Goal: Register for event/course

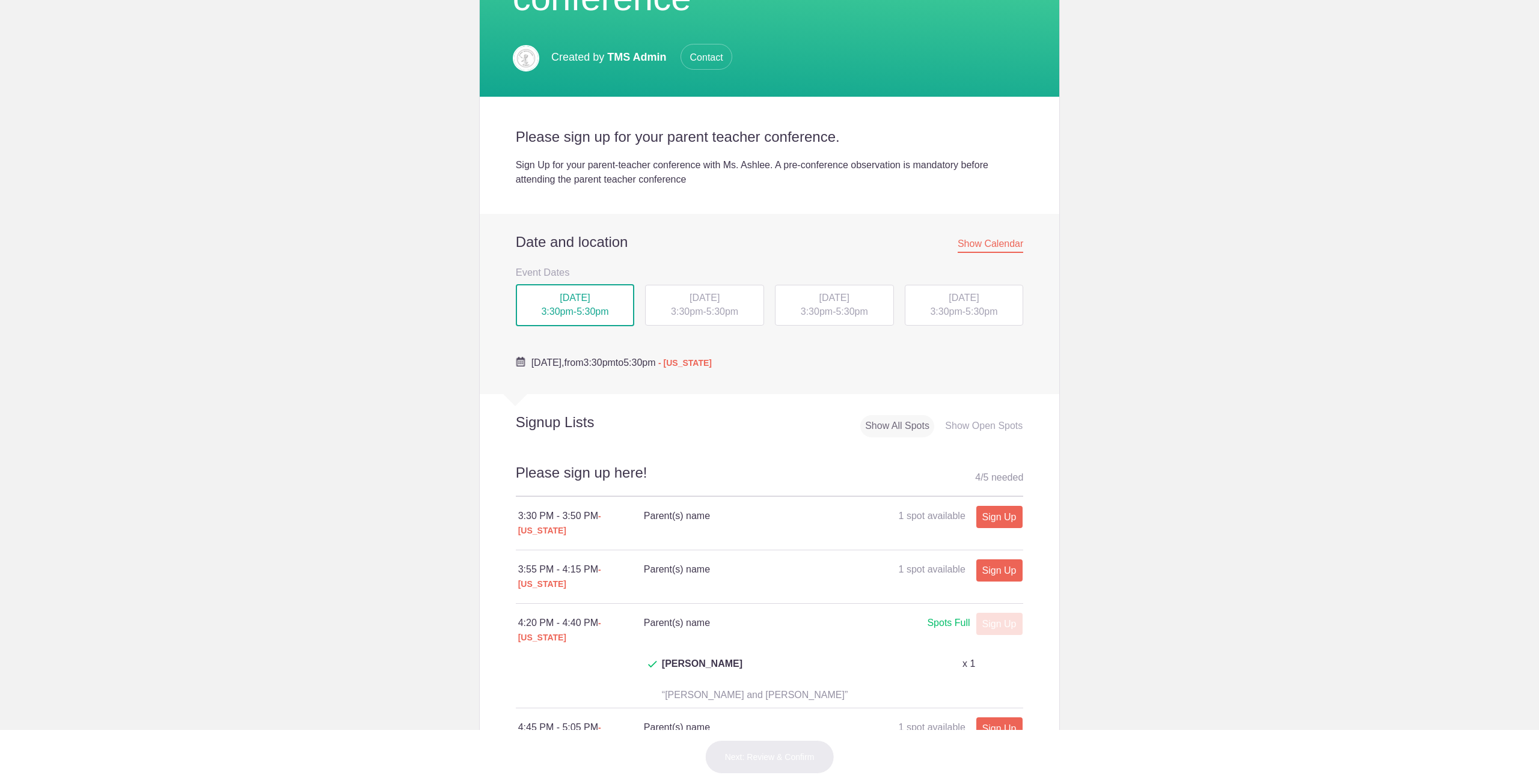
scroll to position [241, 0]
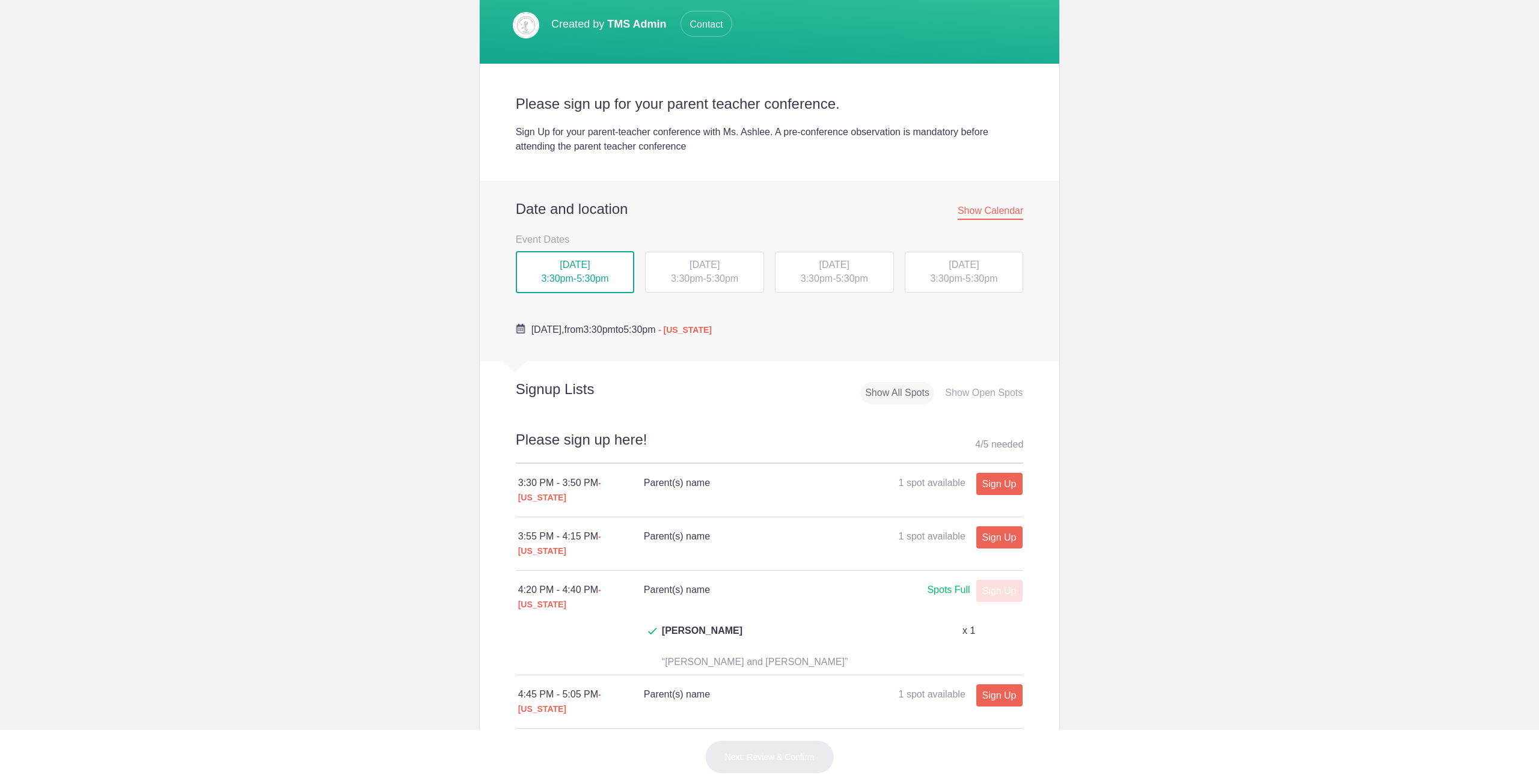
click at [670, 277] on span "3:30pm" at bounding box center [686, 279] width 32 height 10
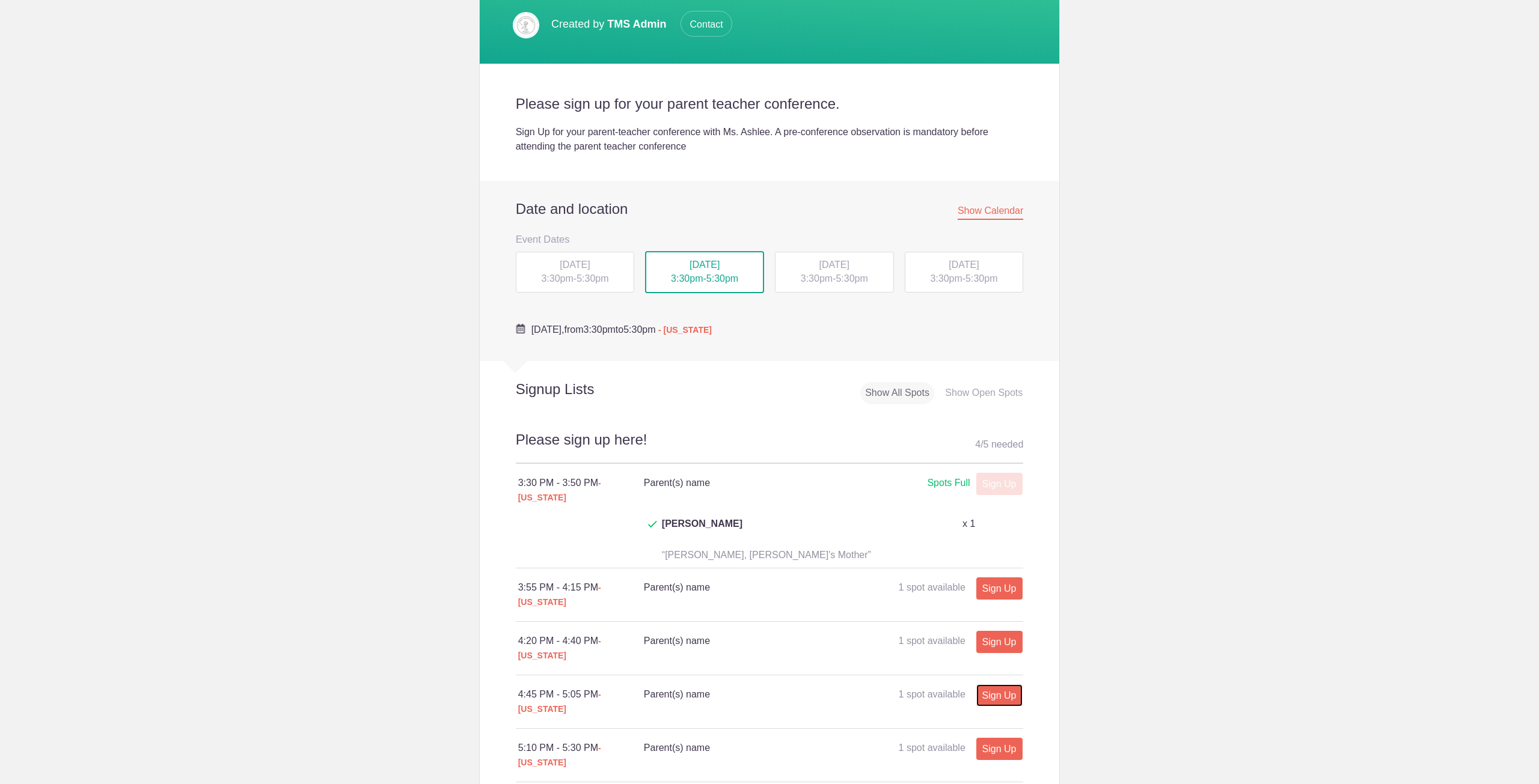
click at [988, 684] on link "Sign Up" at bounding box center [1000, 696] width 46 height 22
type input "1"
click at [795, 757] on input "text" at bounding box center [892, 770] width 220 height 26
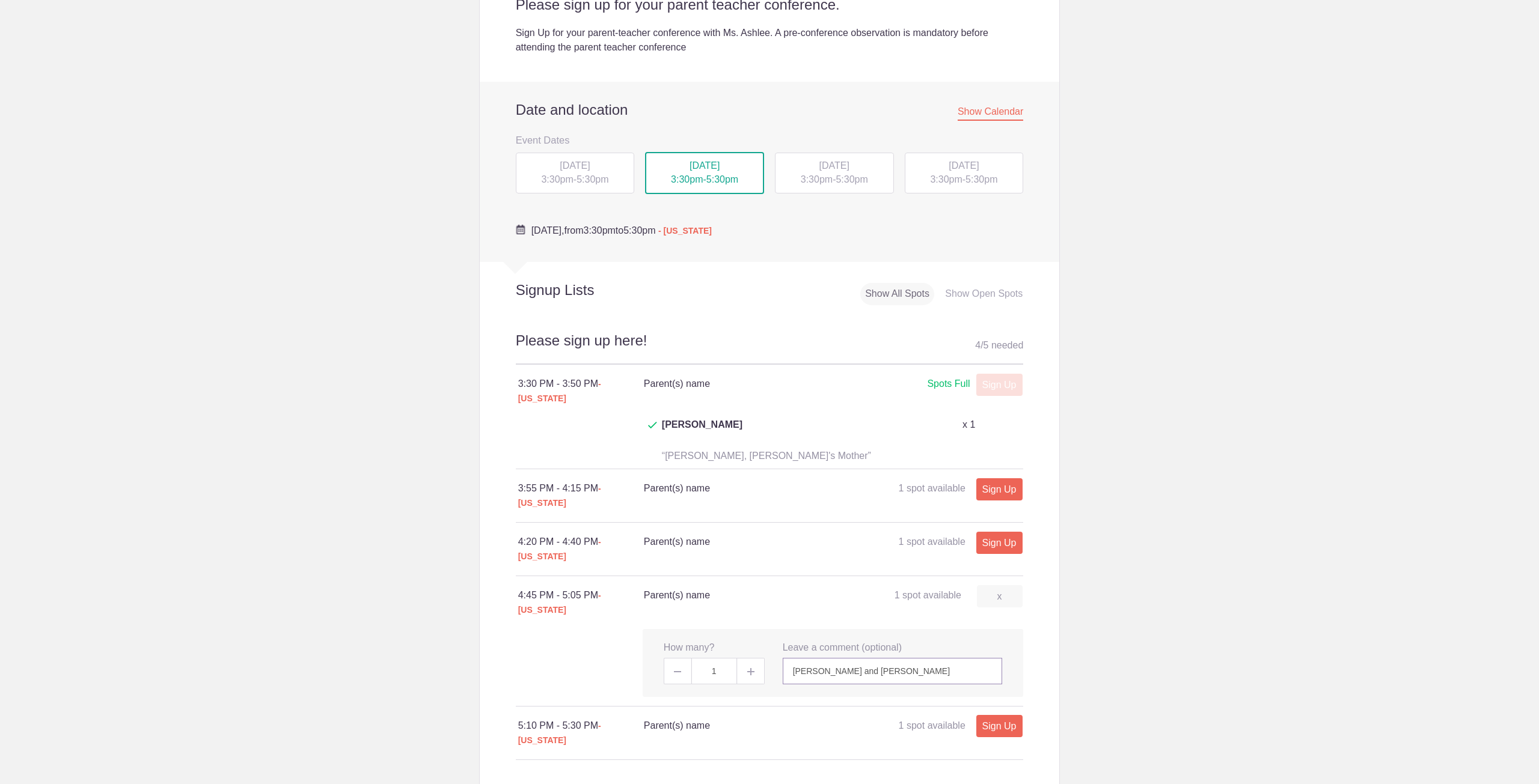
scroll to position [361, 0]
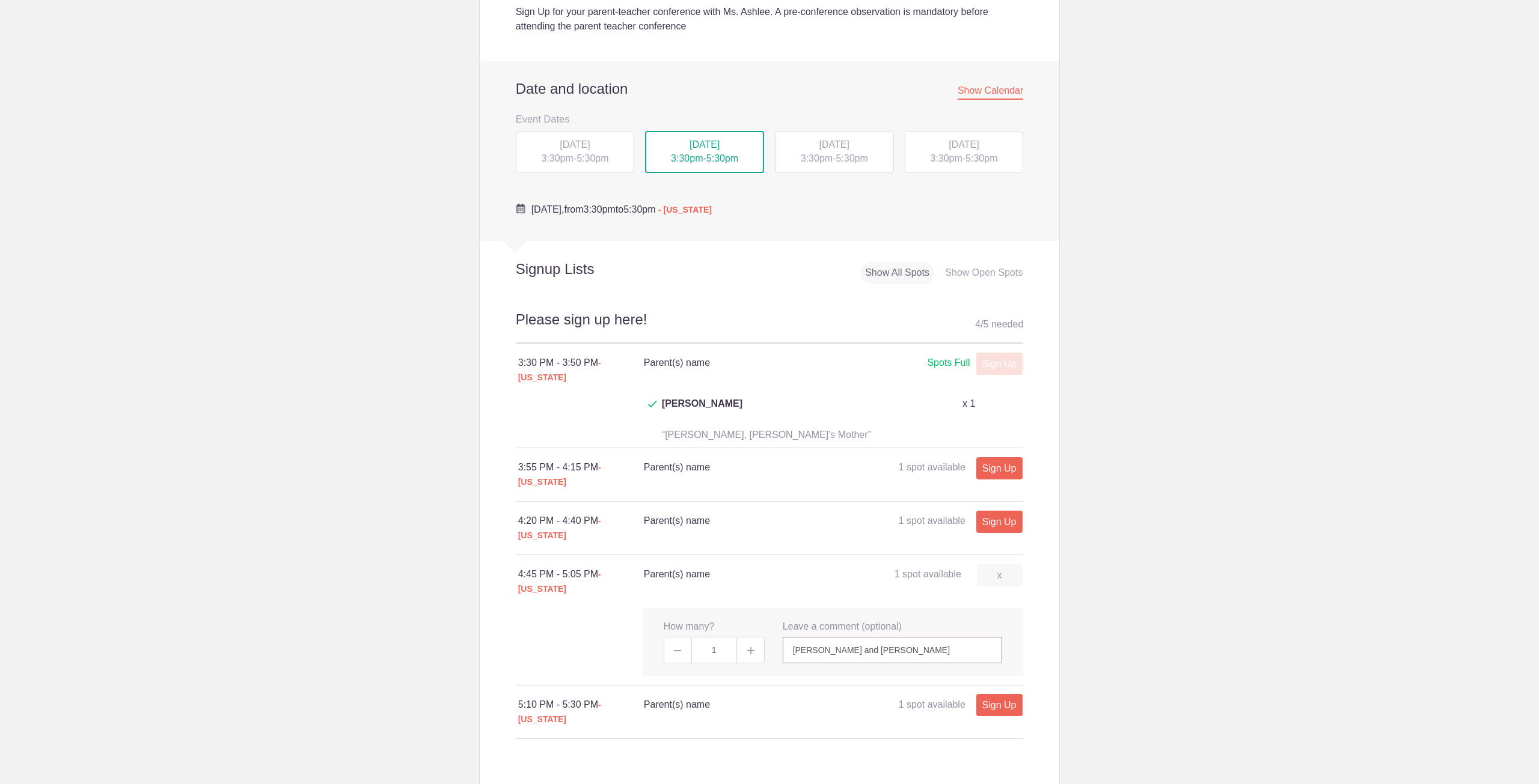
type input "[PERSON_NAME] and [PERSON_NAME]"
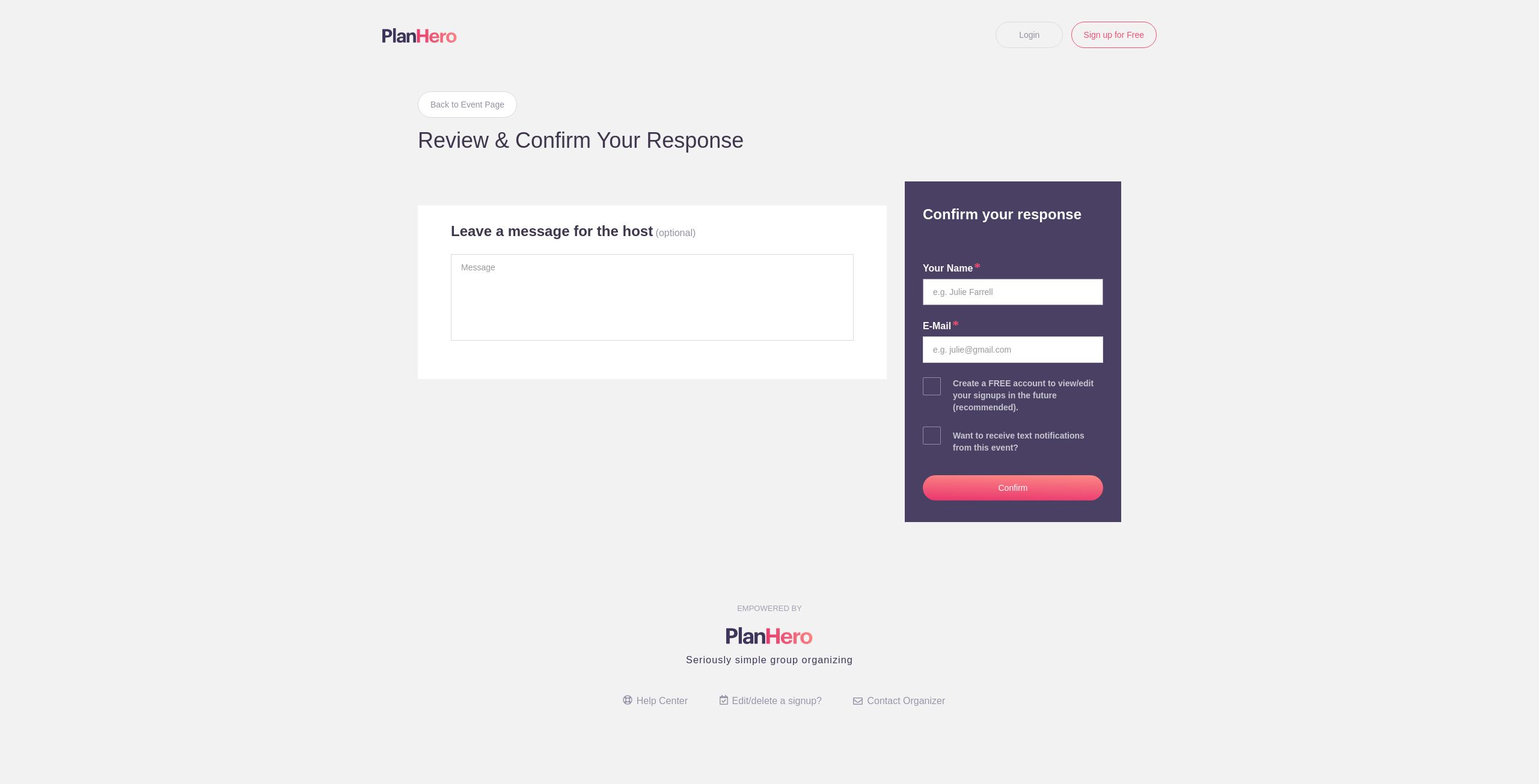
click at [962, 286] on input "text" at bounding box center [1012, 292] width 180 height 26
type input "[PERSON_NAME]"
click at [980, 340] on input "email" at bounding box center [1012, 349] width 180 height 26
type input "sclaholland@gmail.com"
click at [1010, 489] on button "Confirm" at bounding box center [1012, 488] width 180 height 25
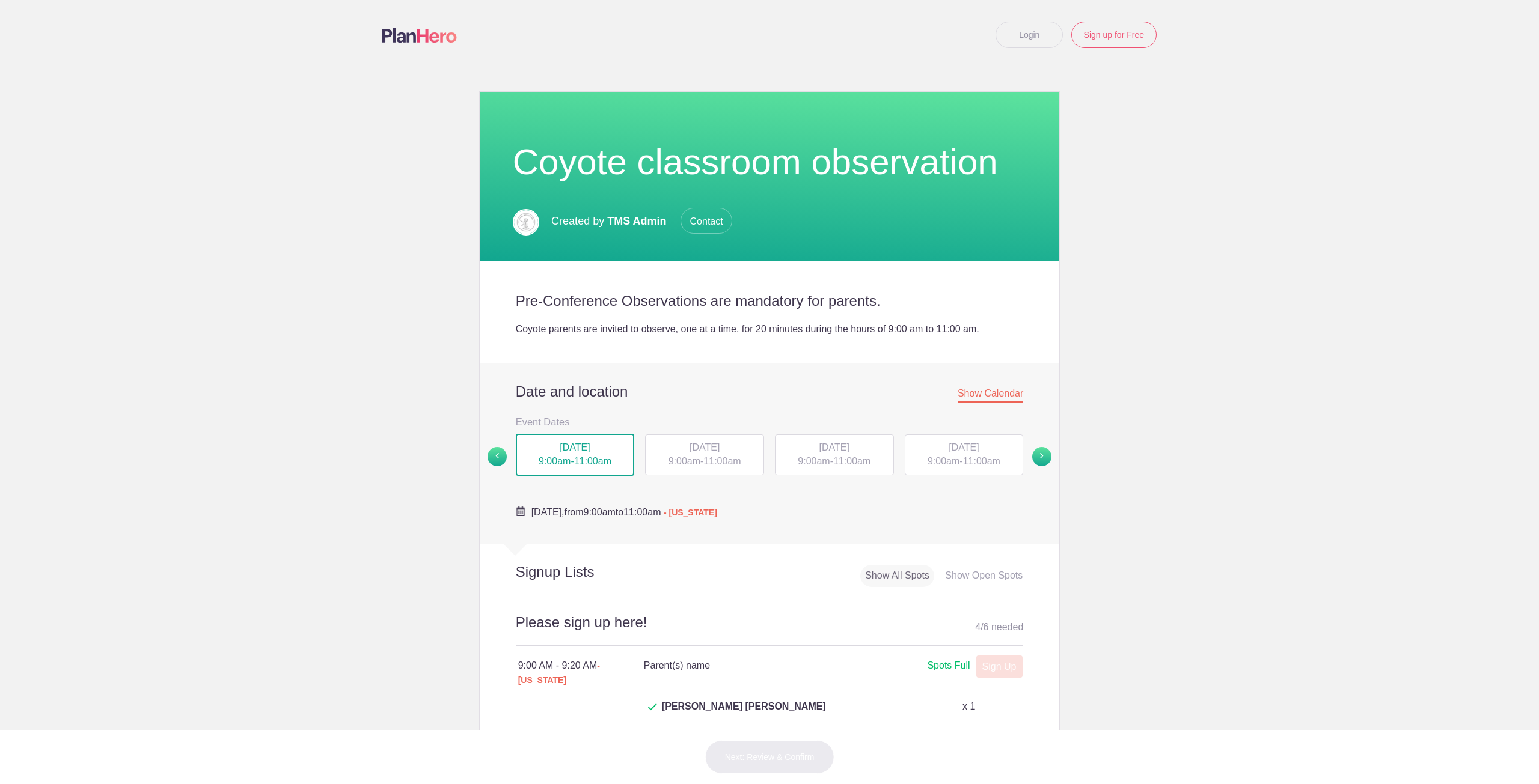
scroll to position [241, 0]
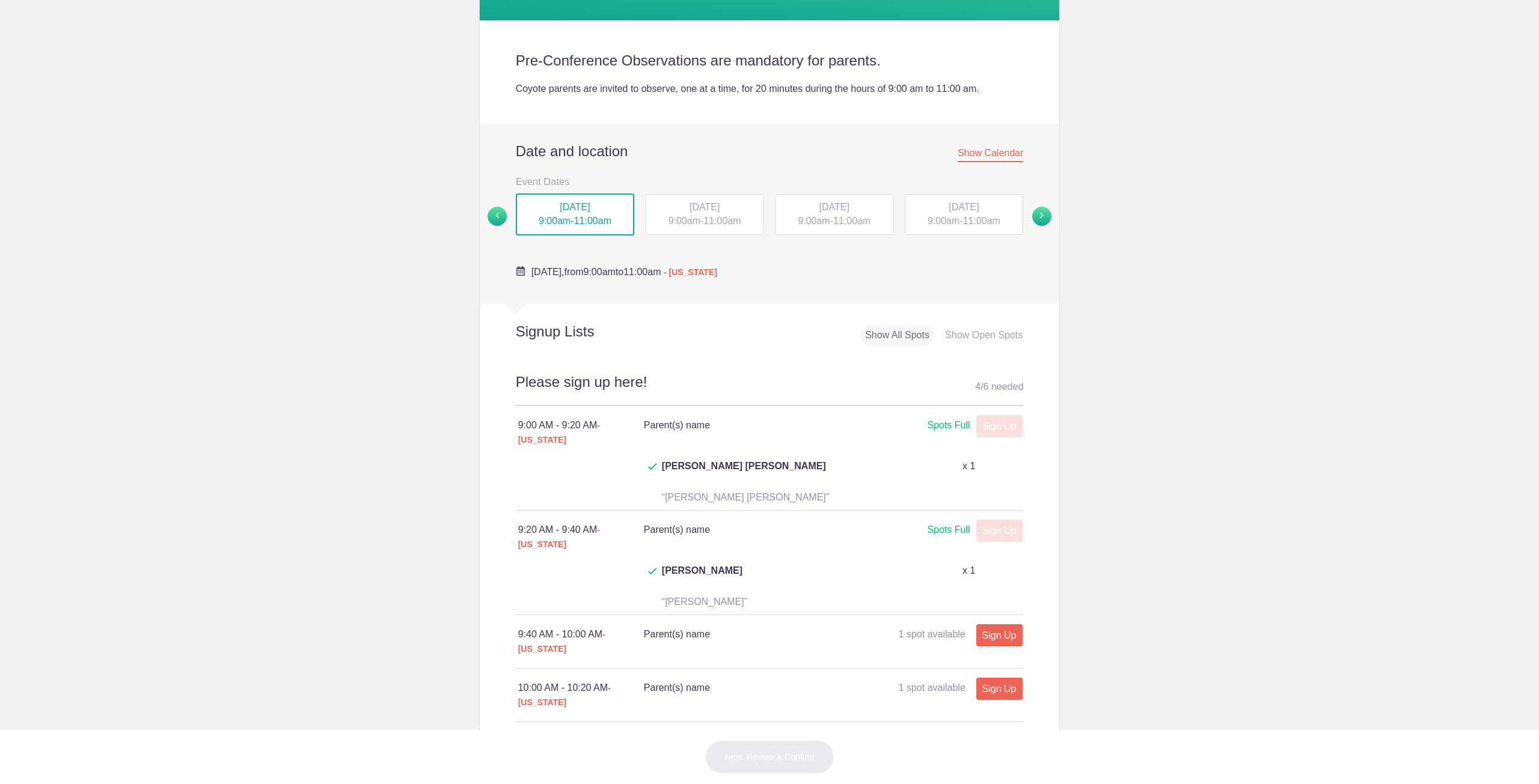
click at [689, 208] on span "TUE, Sep 23, 2025" at bounding box center [704, 207] width 30 height 10
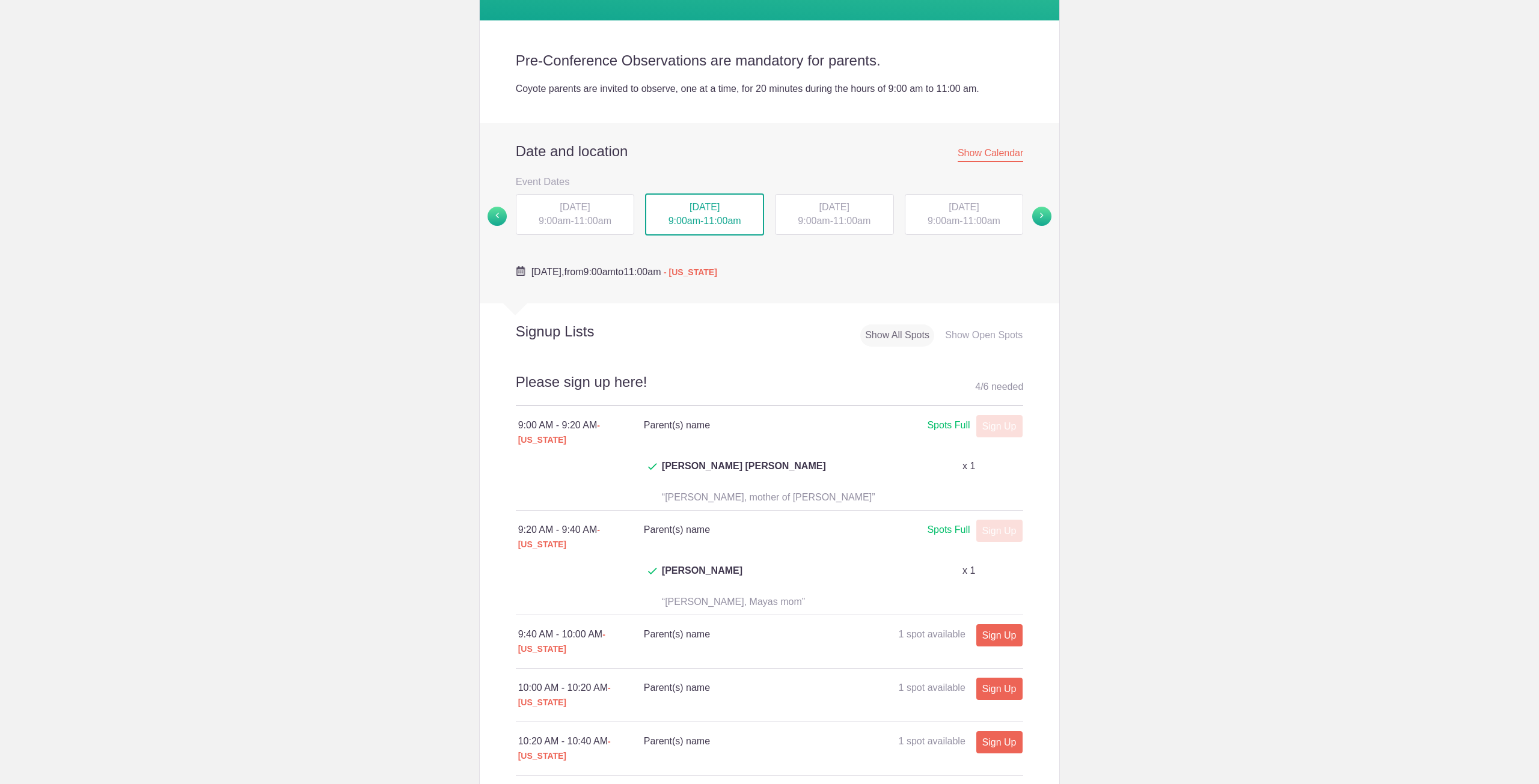
click at [589, 210] on span "MON, Sep 22, 2025" at bounding box center [574, 207] width 30 height 10
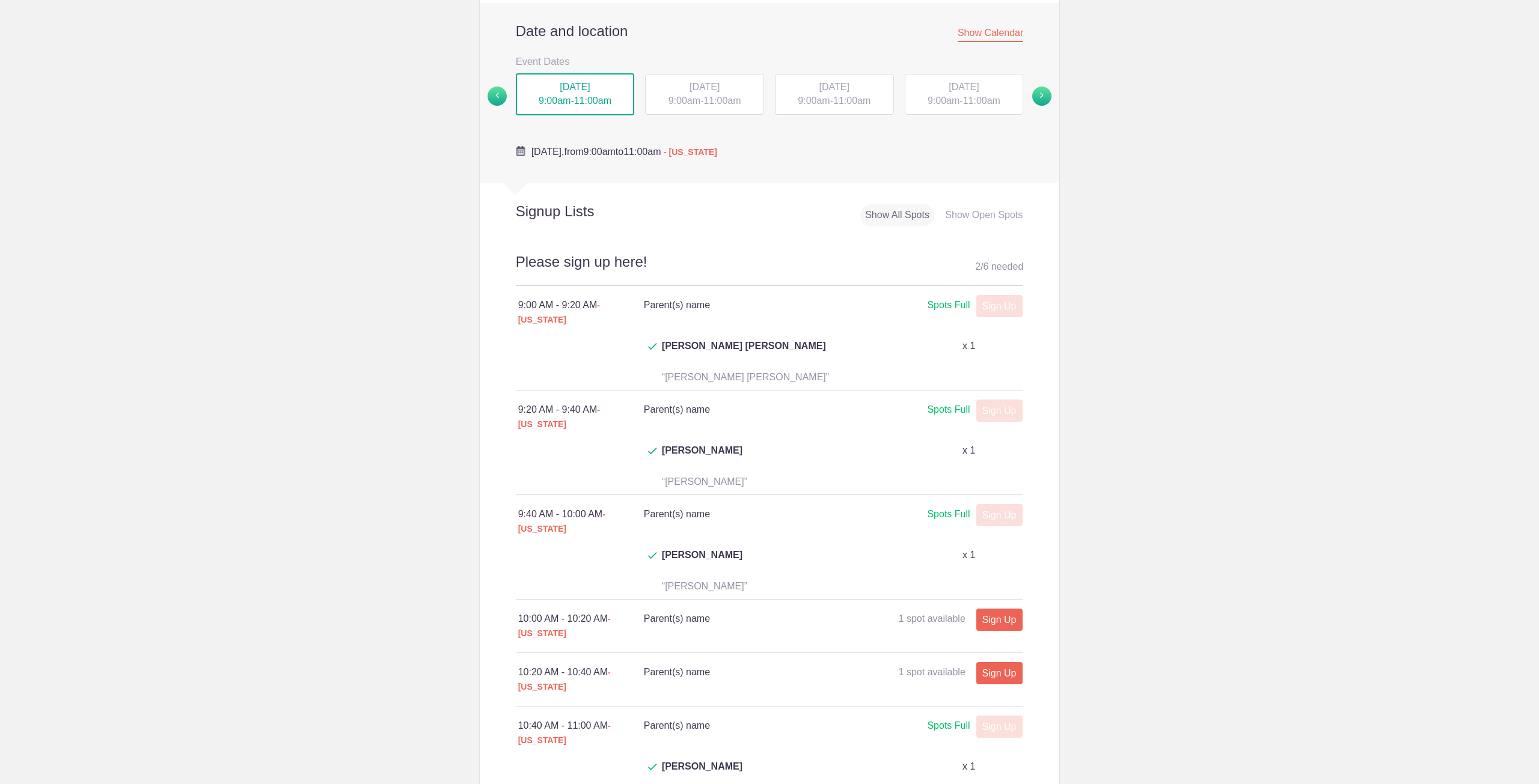
scroll to position [420, 0]
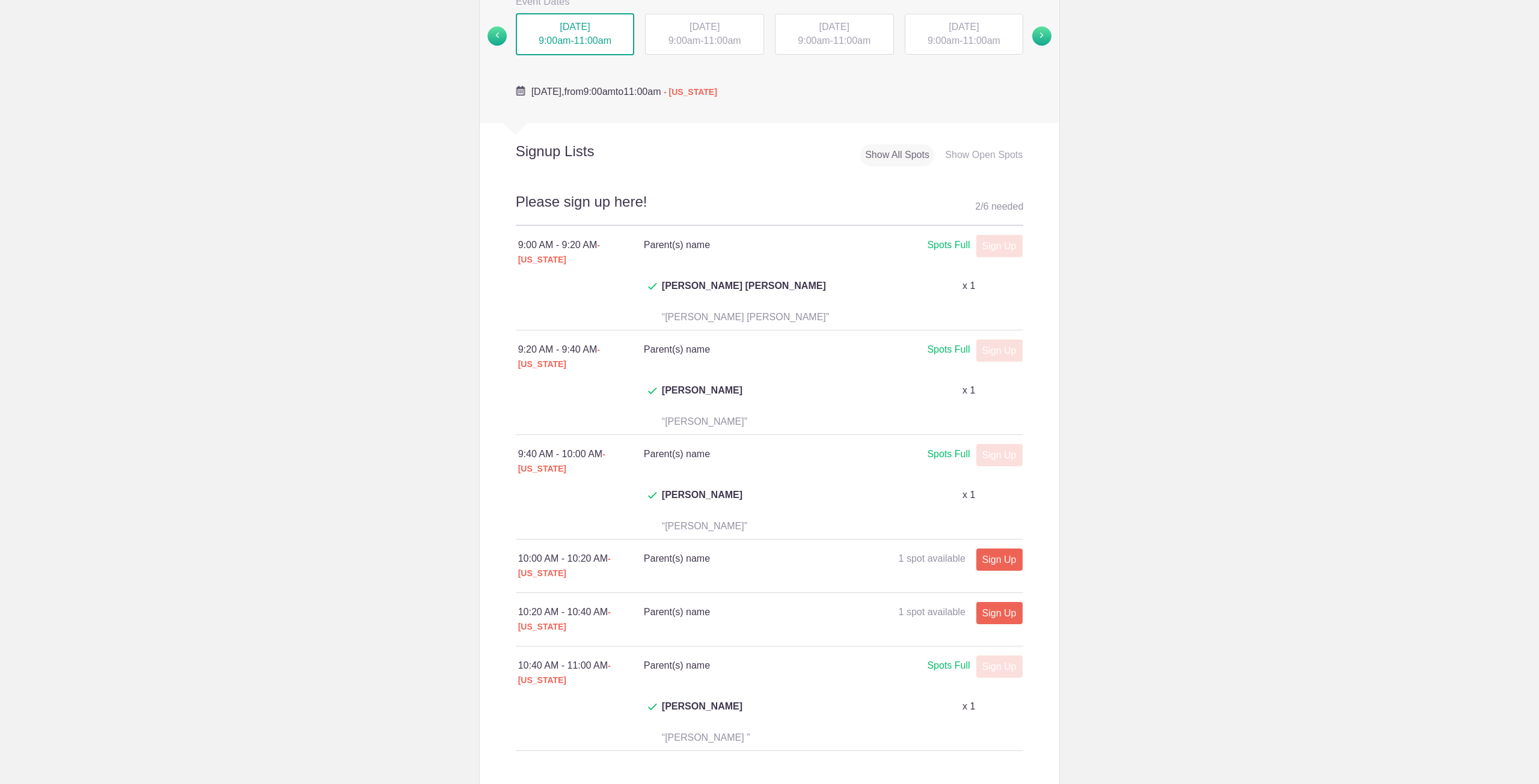
click at [698, 37] on div "TUE, Sep 23, 2025 9:00am - 11:00am" at bounding box center [704, 34] width 119 height 40
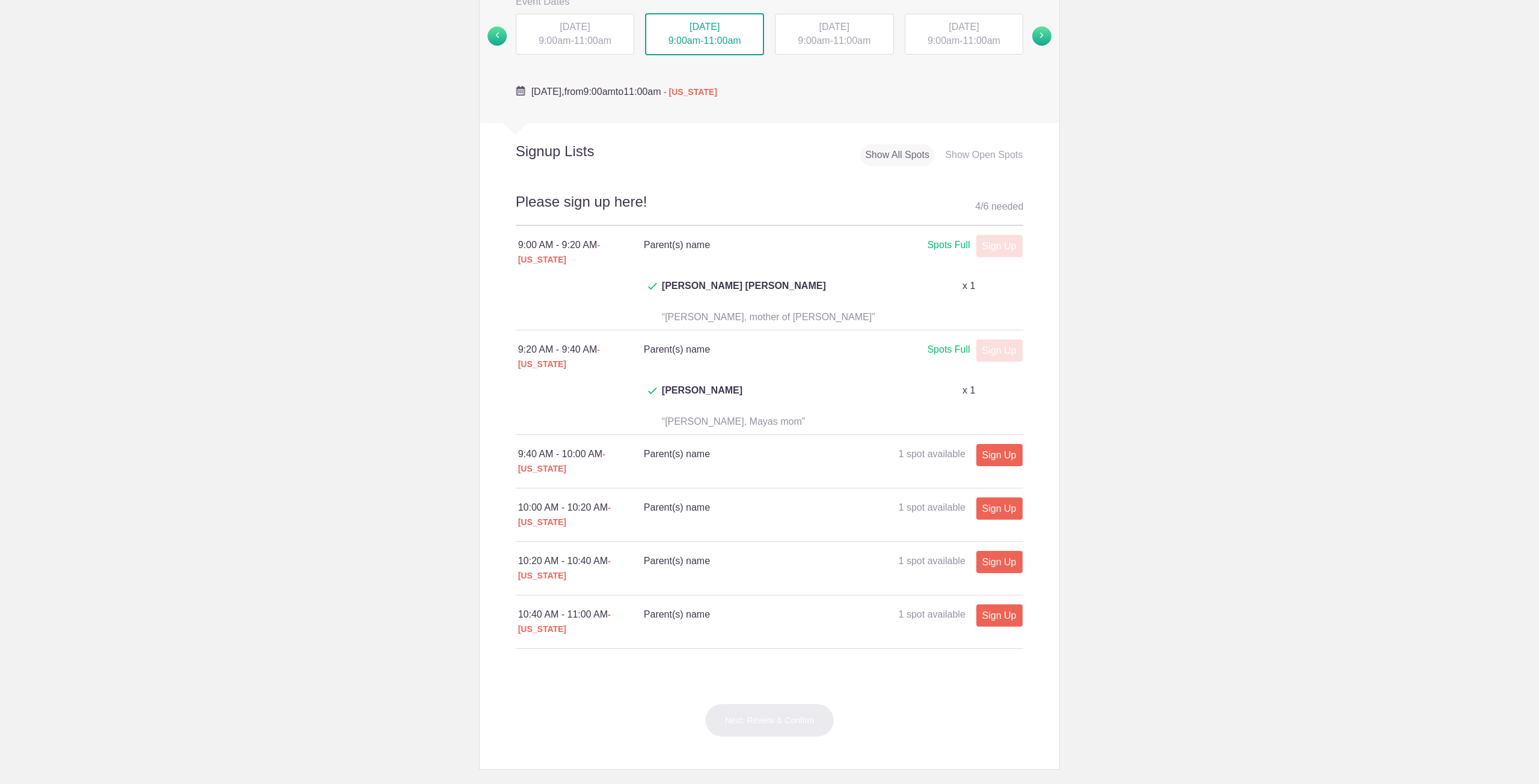
click at [828, 31] on span "WED, Sep 24, 2025" at bounding box center [834, 27] width 30 height 10
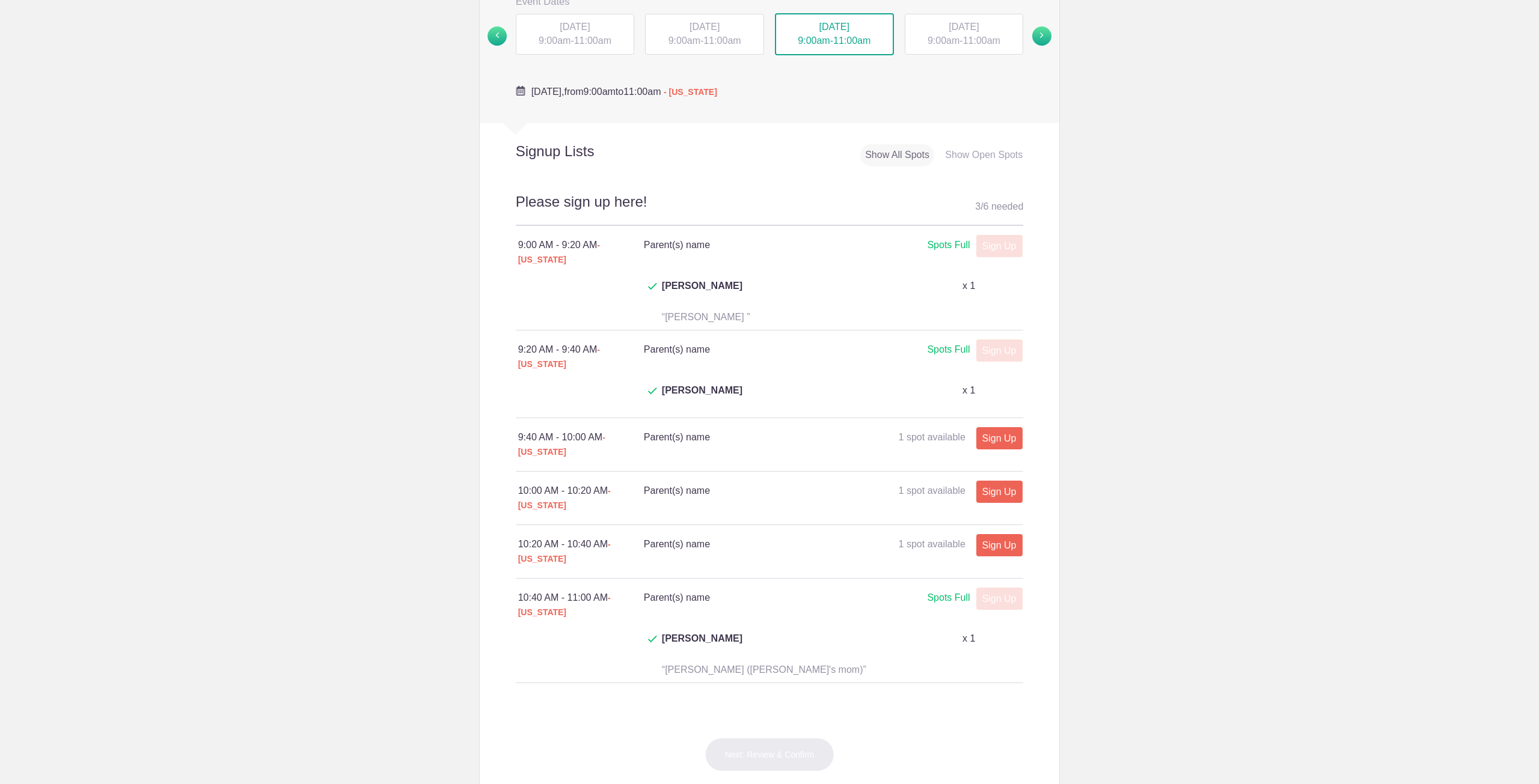
click at [933, 37] on span "9:00am" at bounding box center [944, 40] width 32 height 10
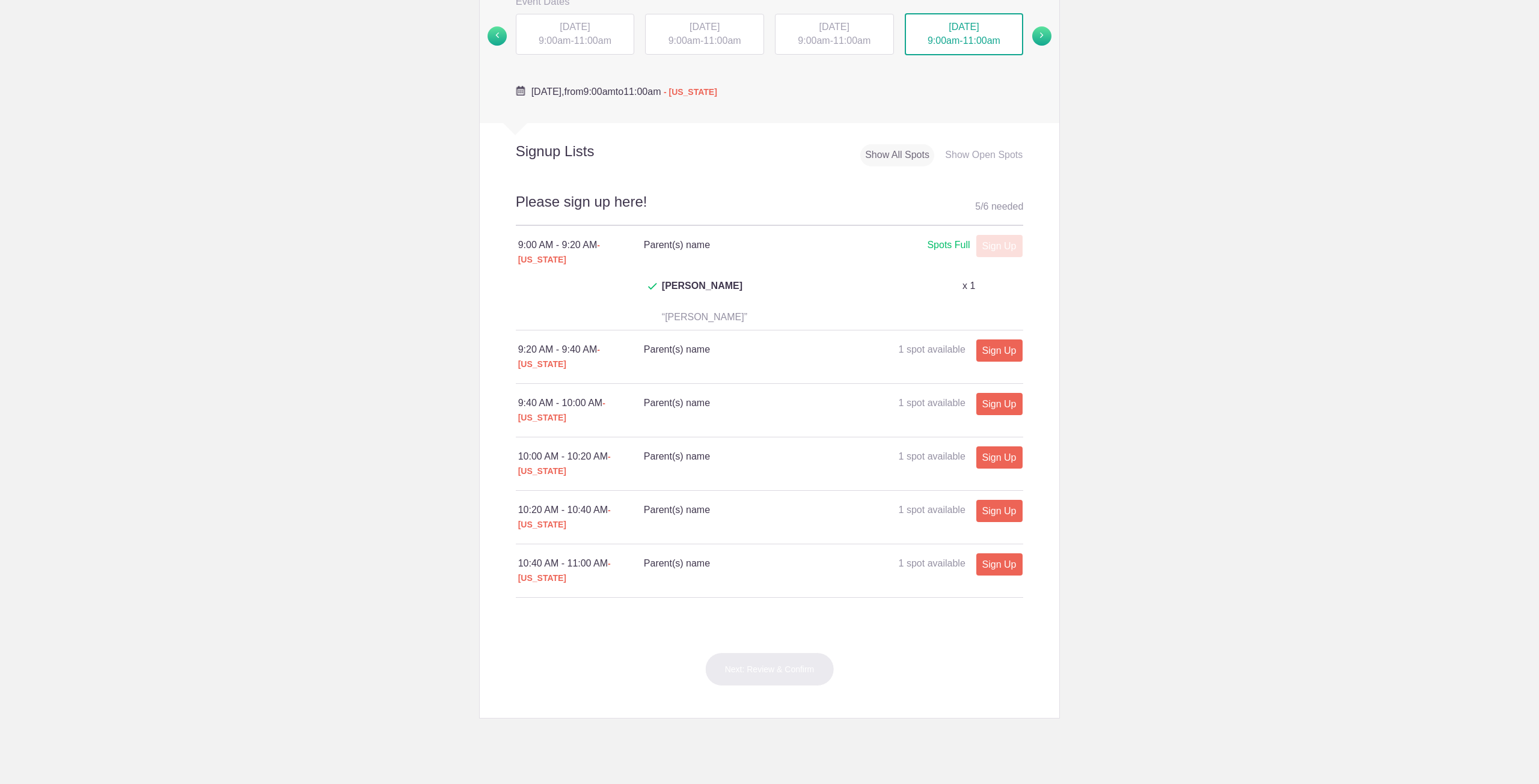
click at [569, 40] on div "MON, Sep 22, 2025 9:00am - 11:00am" at bounding box center [575, 34] width 119 height 40
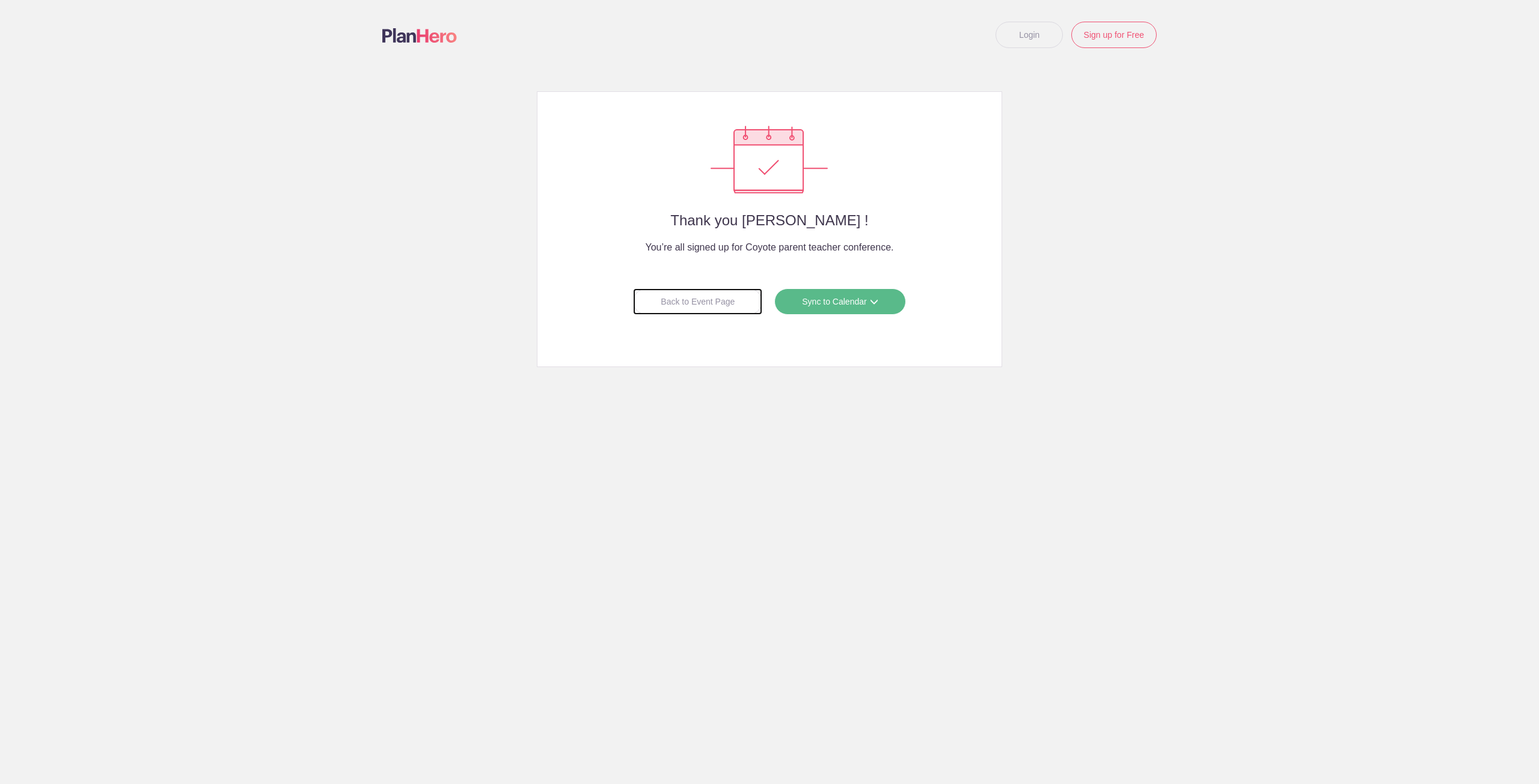
click at [684, 308] on div "Back to Event Page" at bounding box center [698, 301] width 129 height 26
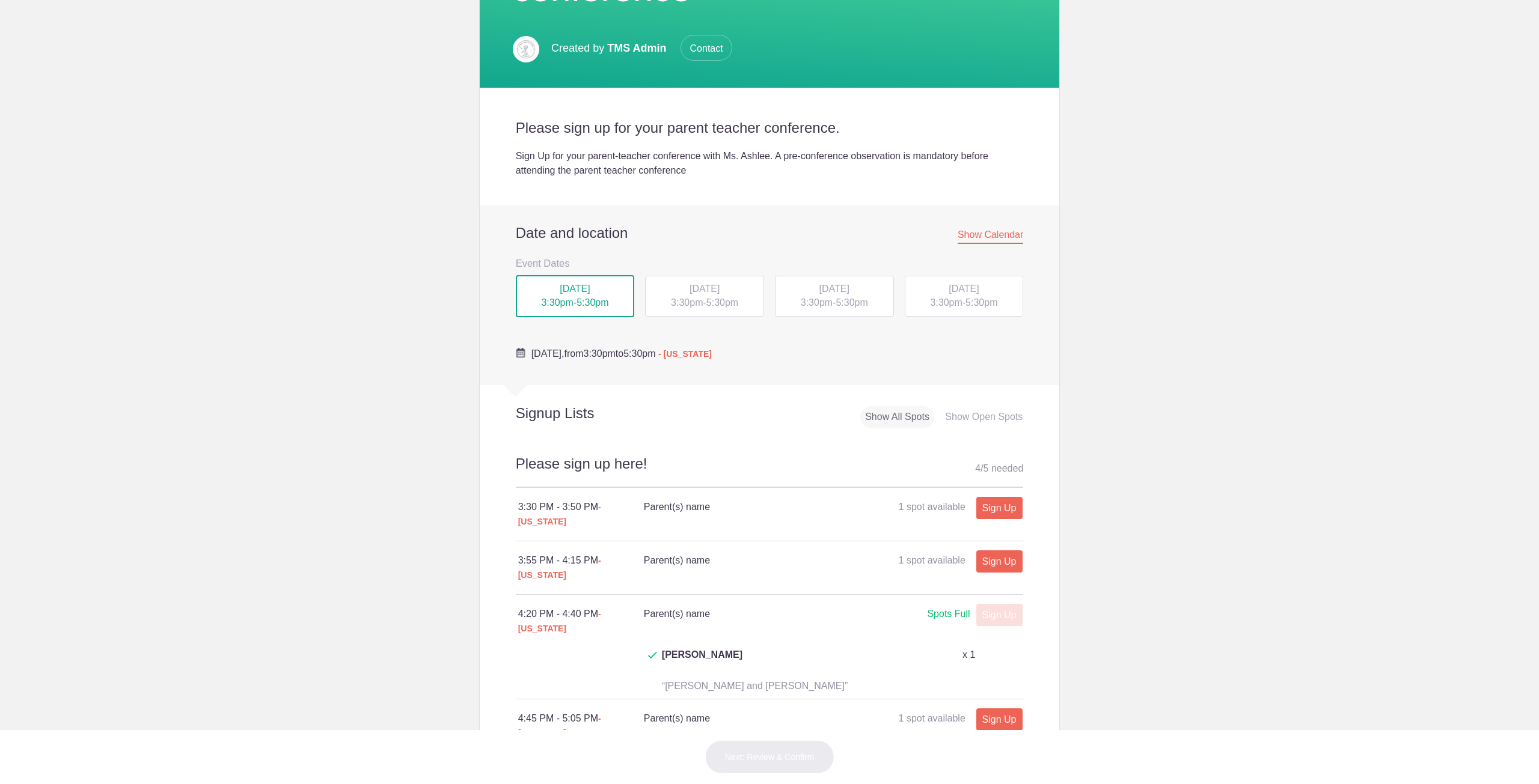
scroll to position [241, 0]
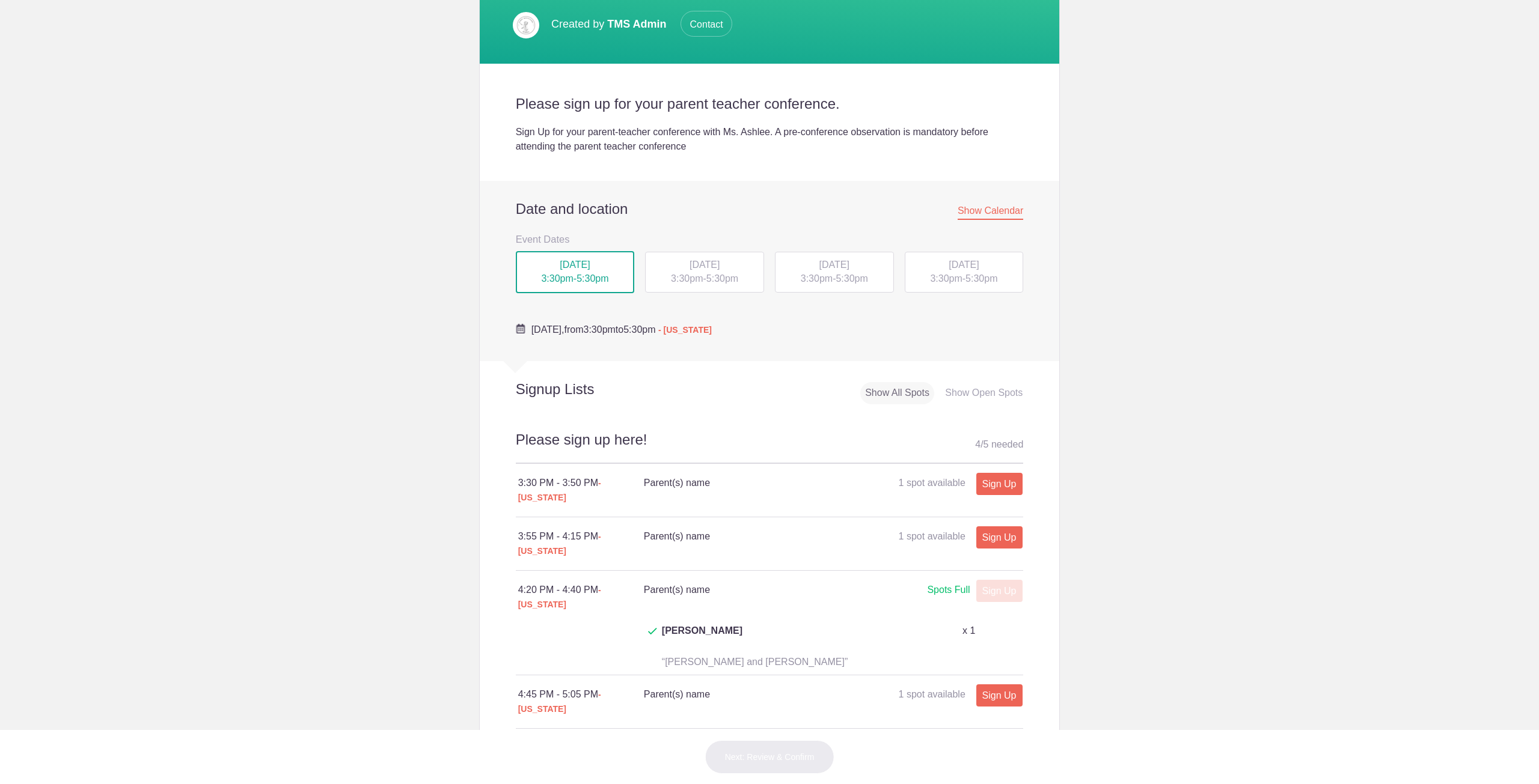
click at [692, 265] on span "[DATE]" at bounding box center [704, 265] width 30 height 10
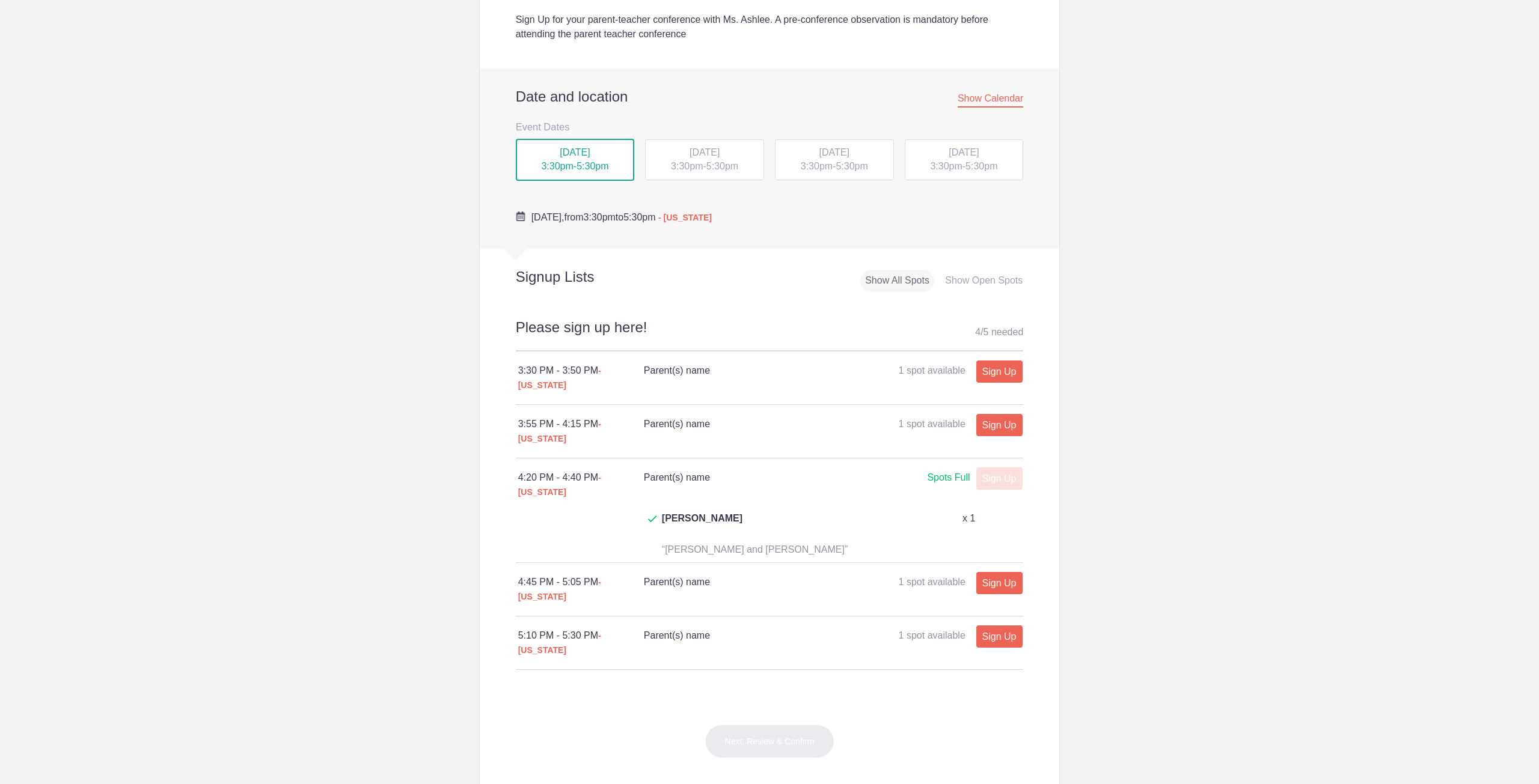
scroll to position [361, 0]
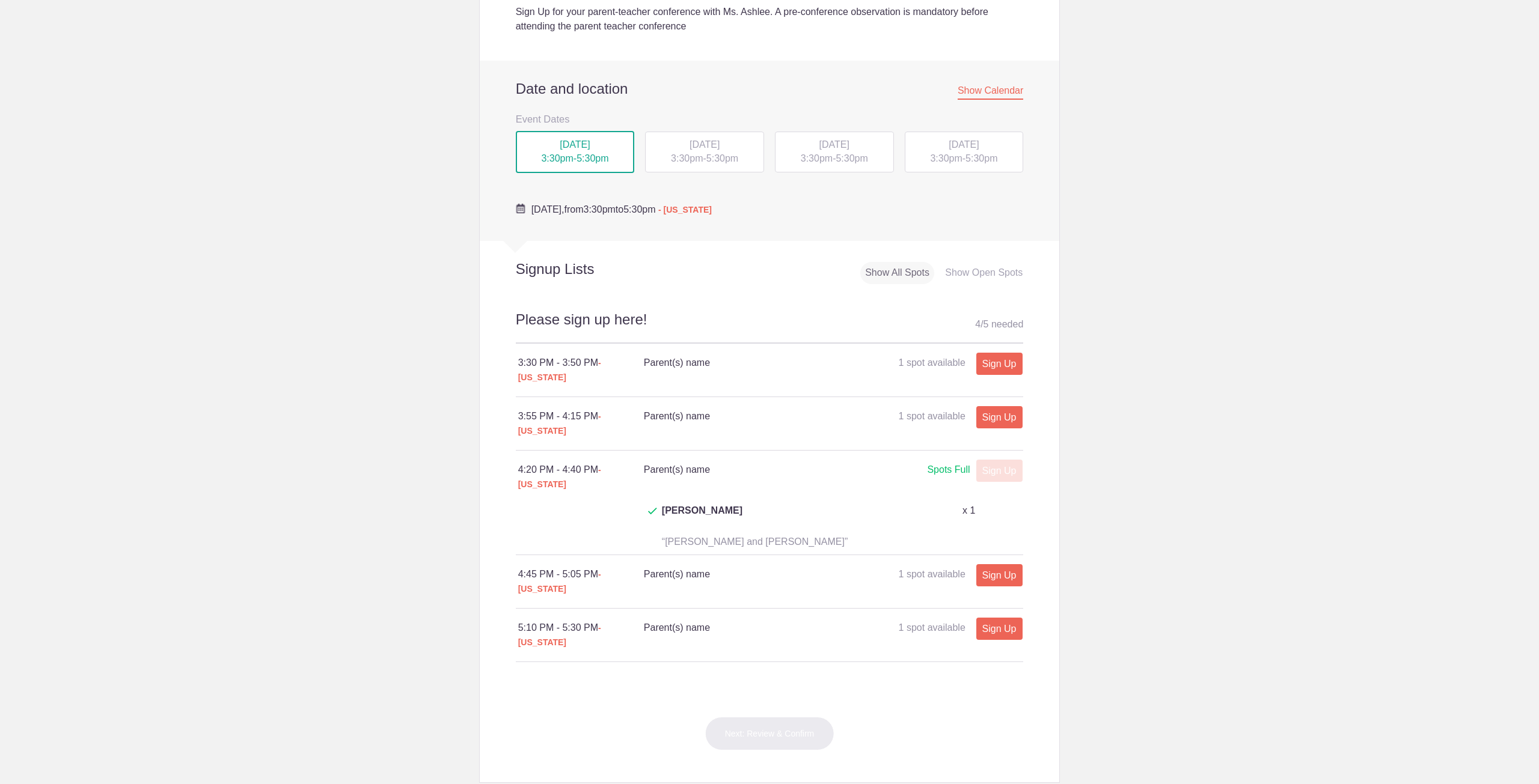
click at [710, 161] on span "5:30pm" at bounding box center [722, 158] width 32 height 10
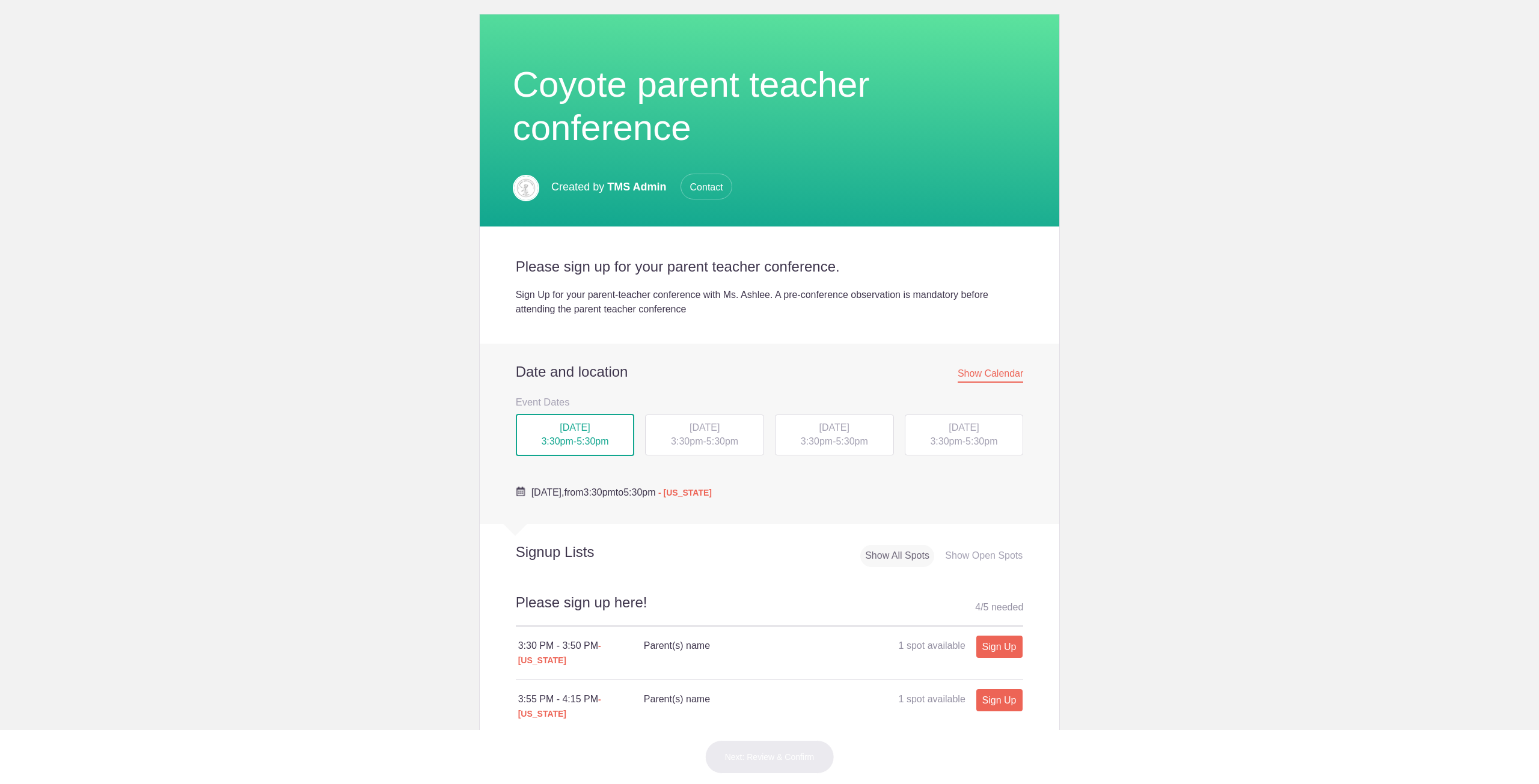
scroll to position [301, 0]
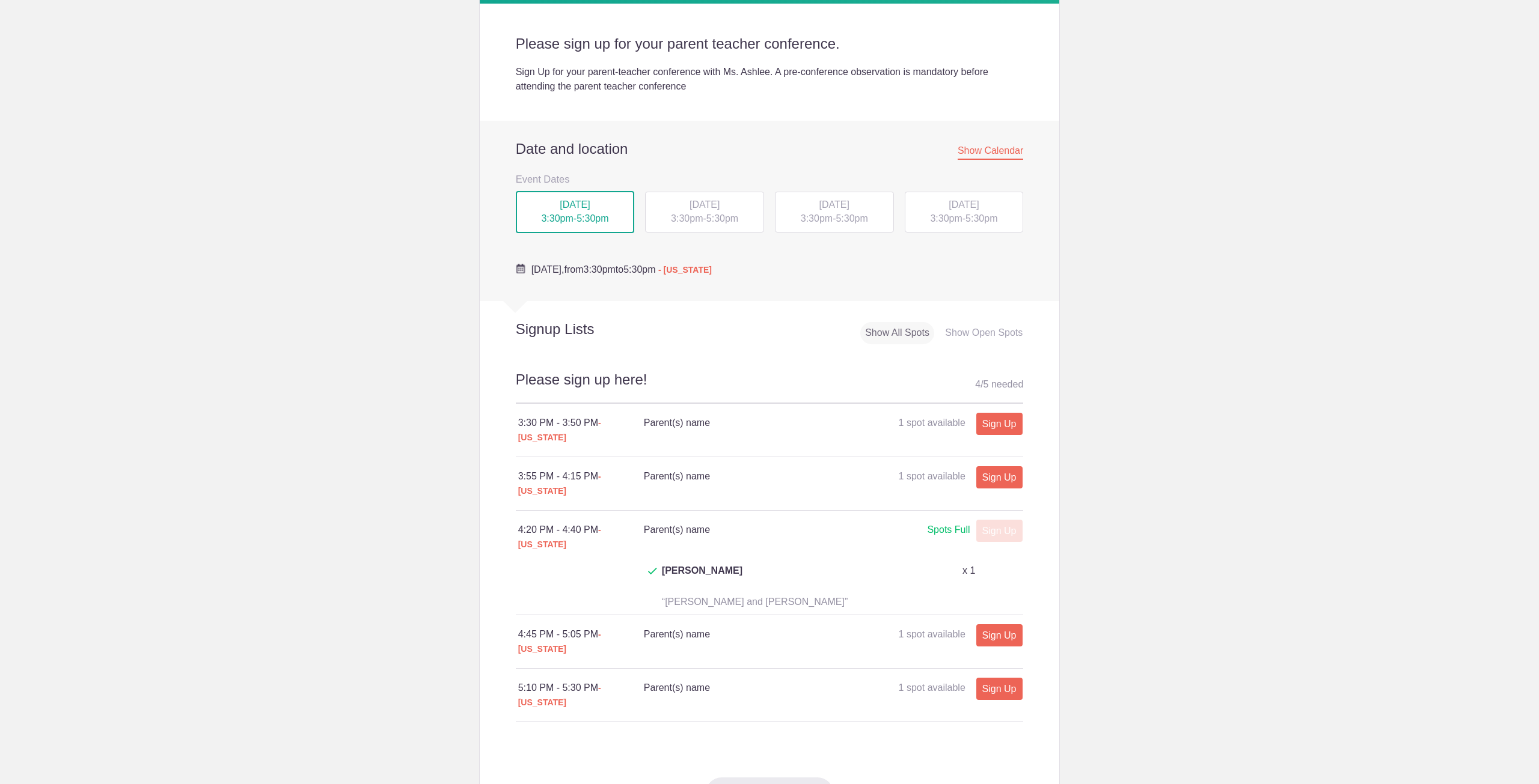
click at [691, 219] on span "3:30pm" at bounding box center [686, 219] width 32 height 10
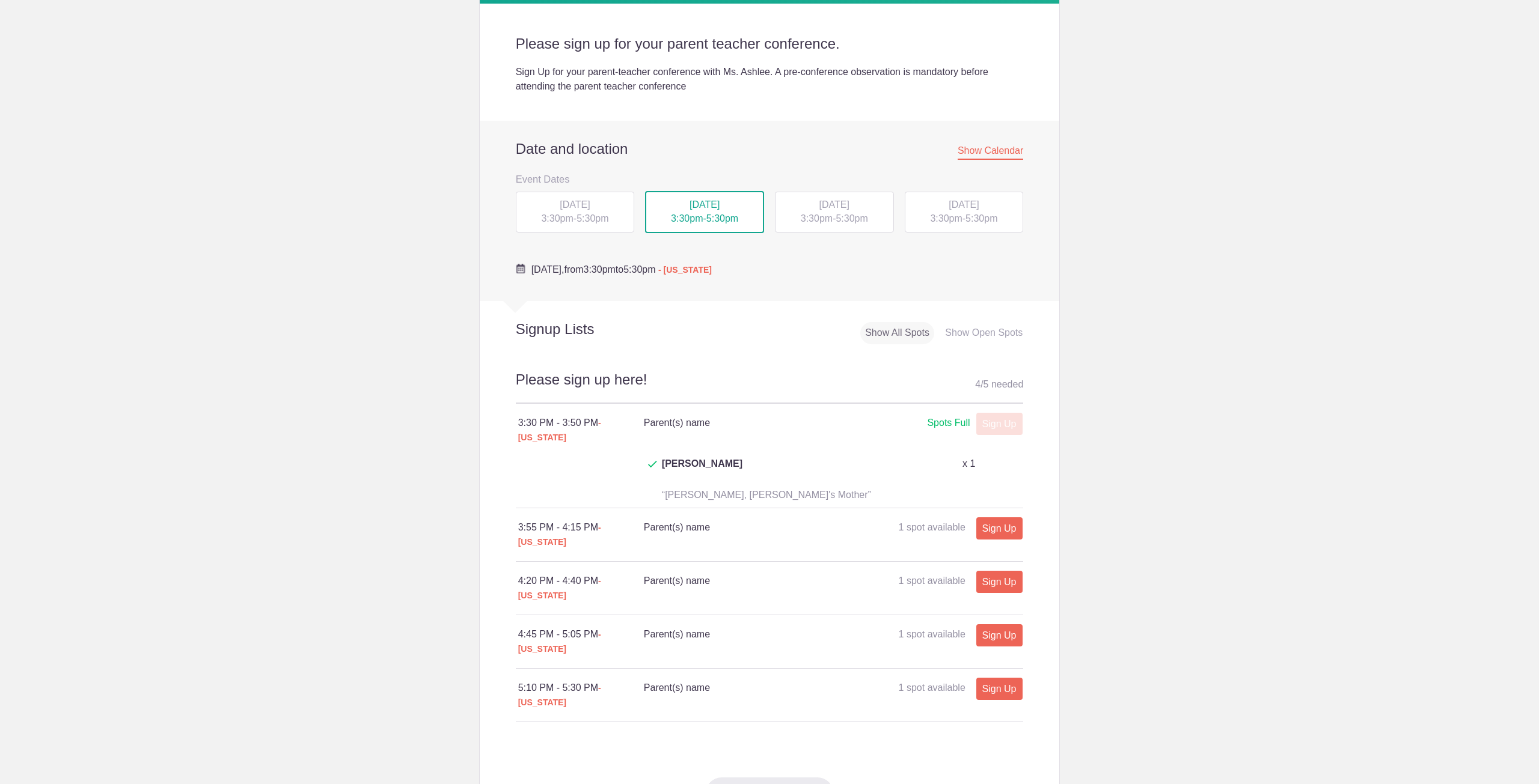
click at [818, 216] on span "3:30pm" at bounding box center [817, 219] width 32 height 10
click at [986, 218] on span "5:30pm" at bounding box center [981, 219] width 32 height 10
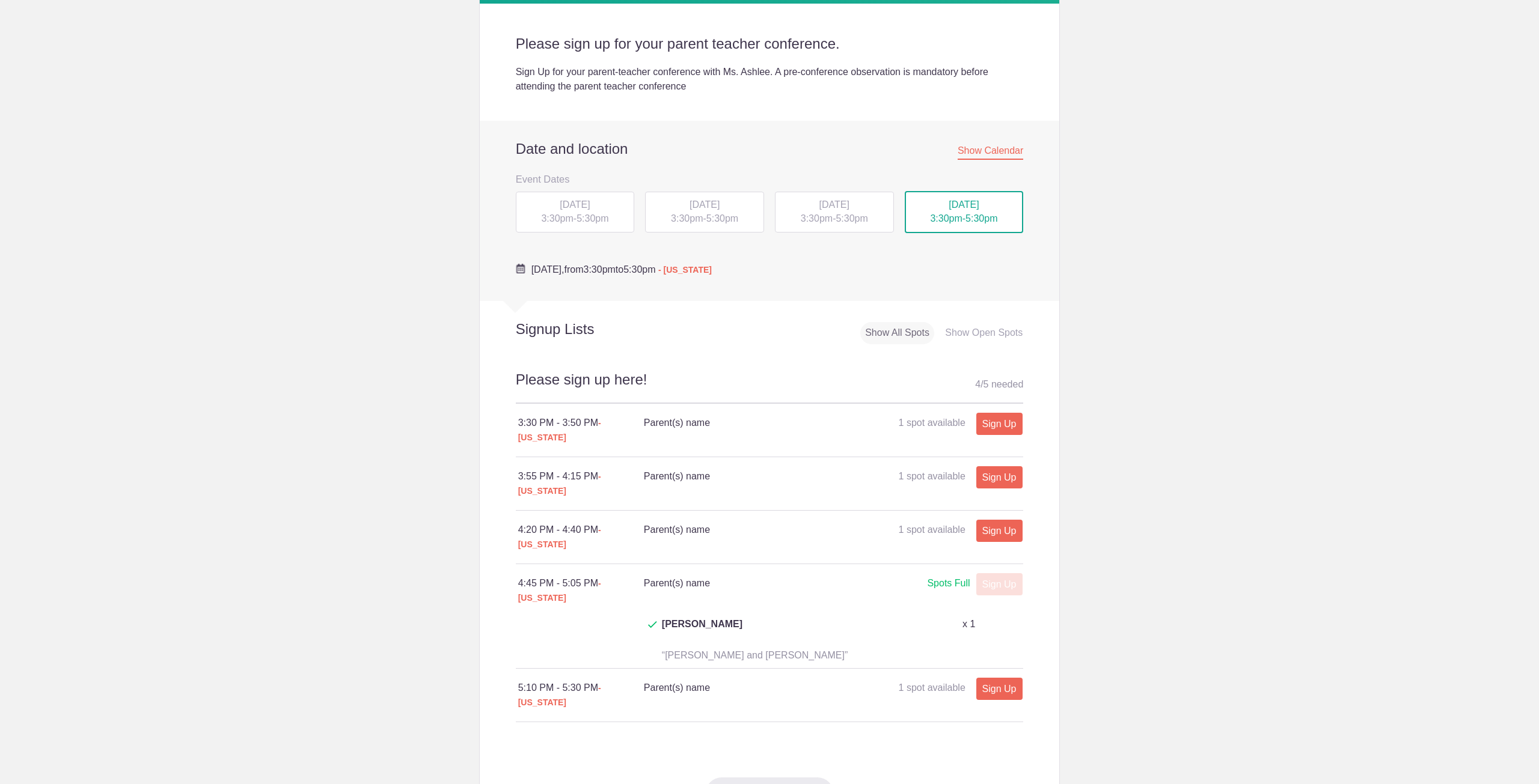
click at [589, 218] on span "5:30pm" at bounding box center [592, 219] width 32 height 10
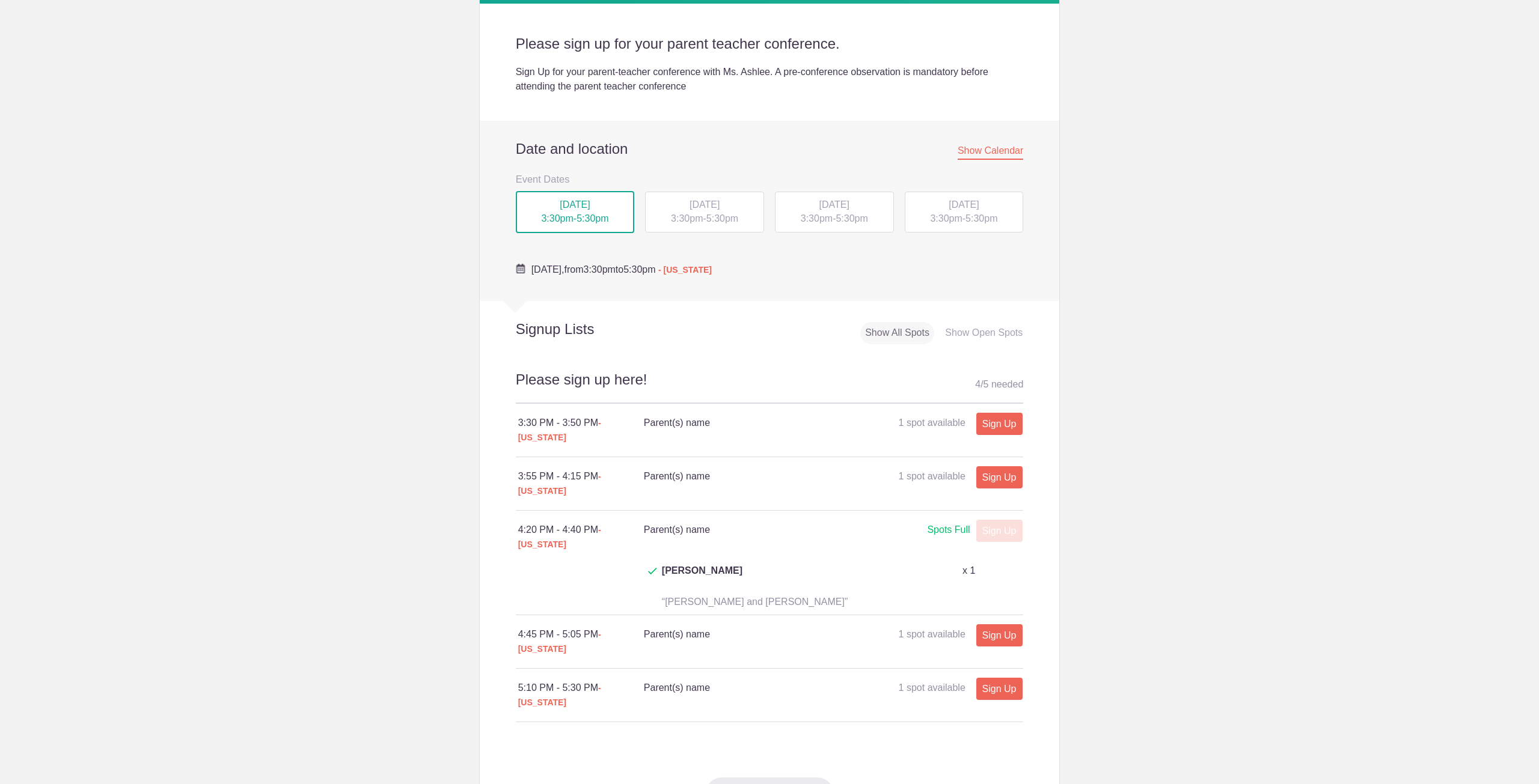
click at [707, 214] on span "5:30pm" at bounding box center [722, 219] width 32 height 10
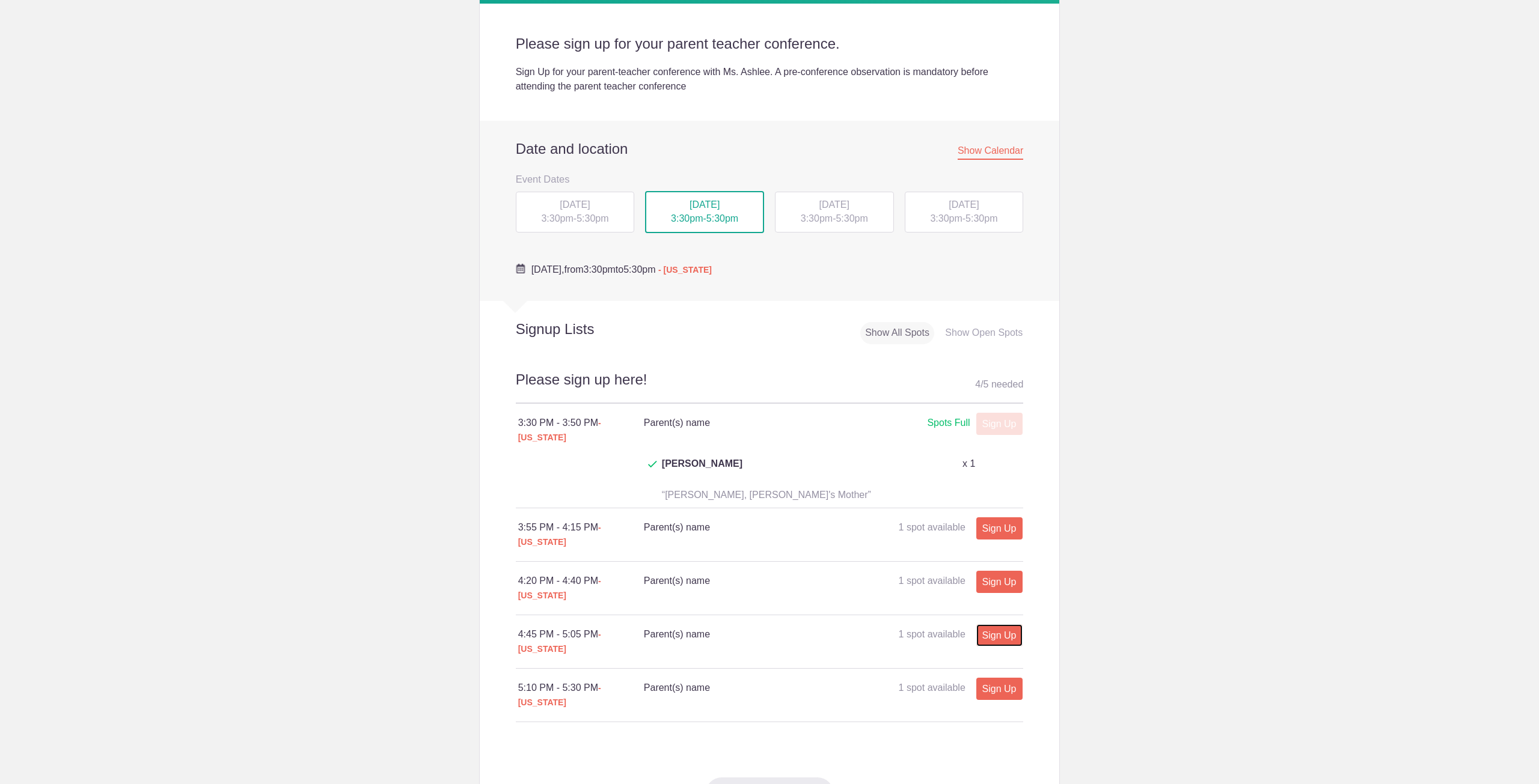
click at [990, 624] on link "Sign Up" at bounding box center [1000, 636] width 46 height 22
type input "1"
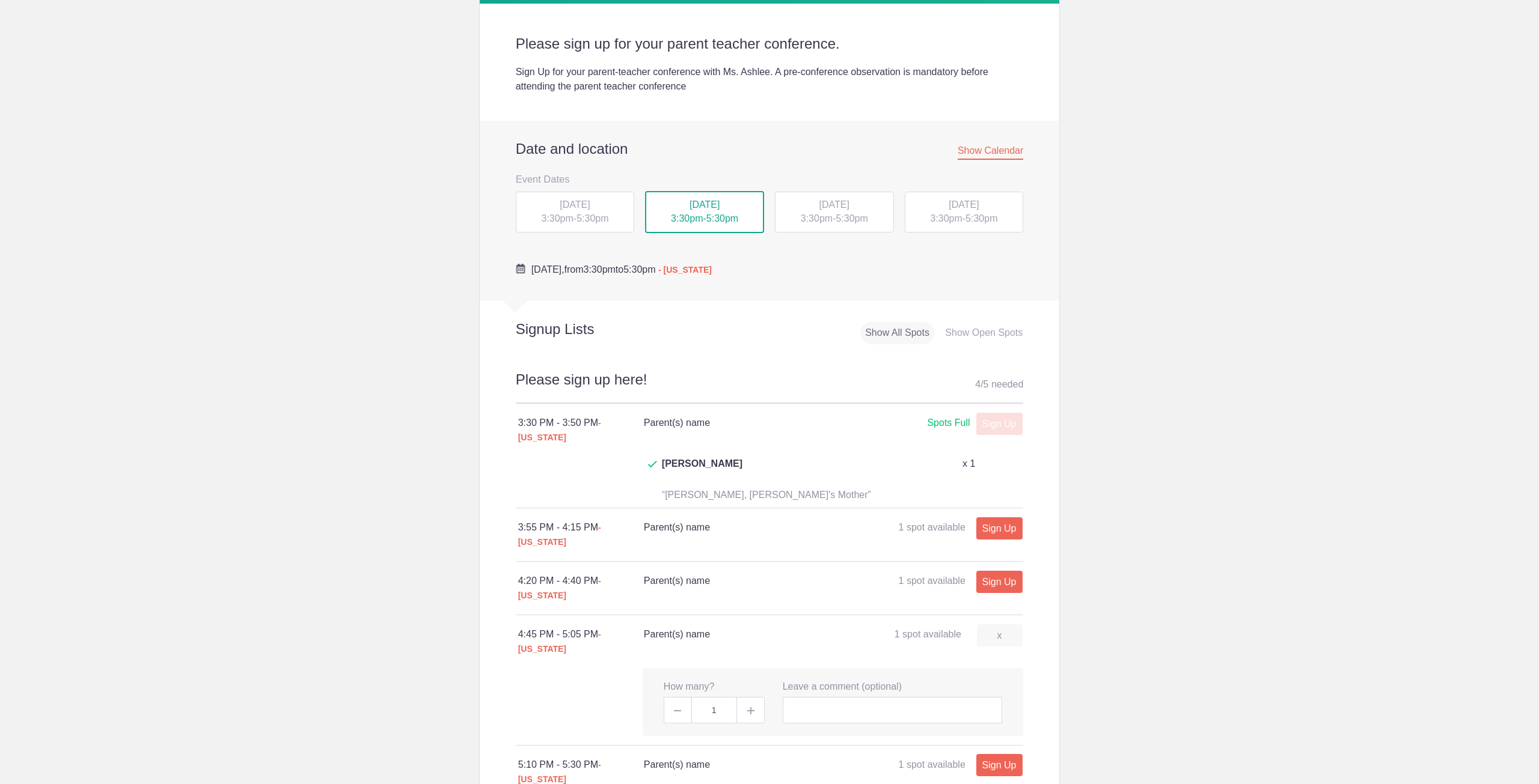
click at [743, 697] on span at bounding box center [751, 710] width 27 height 26
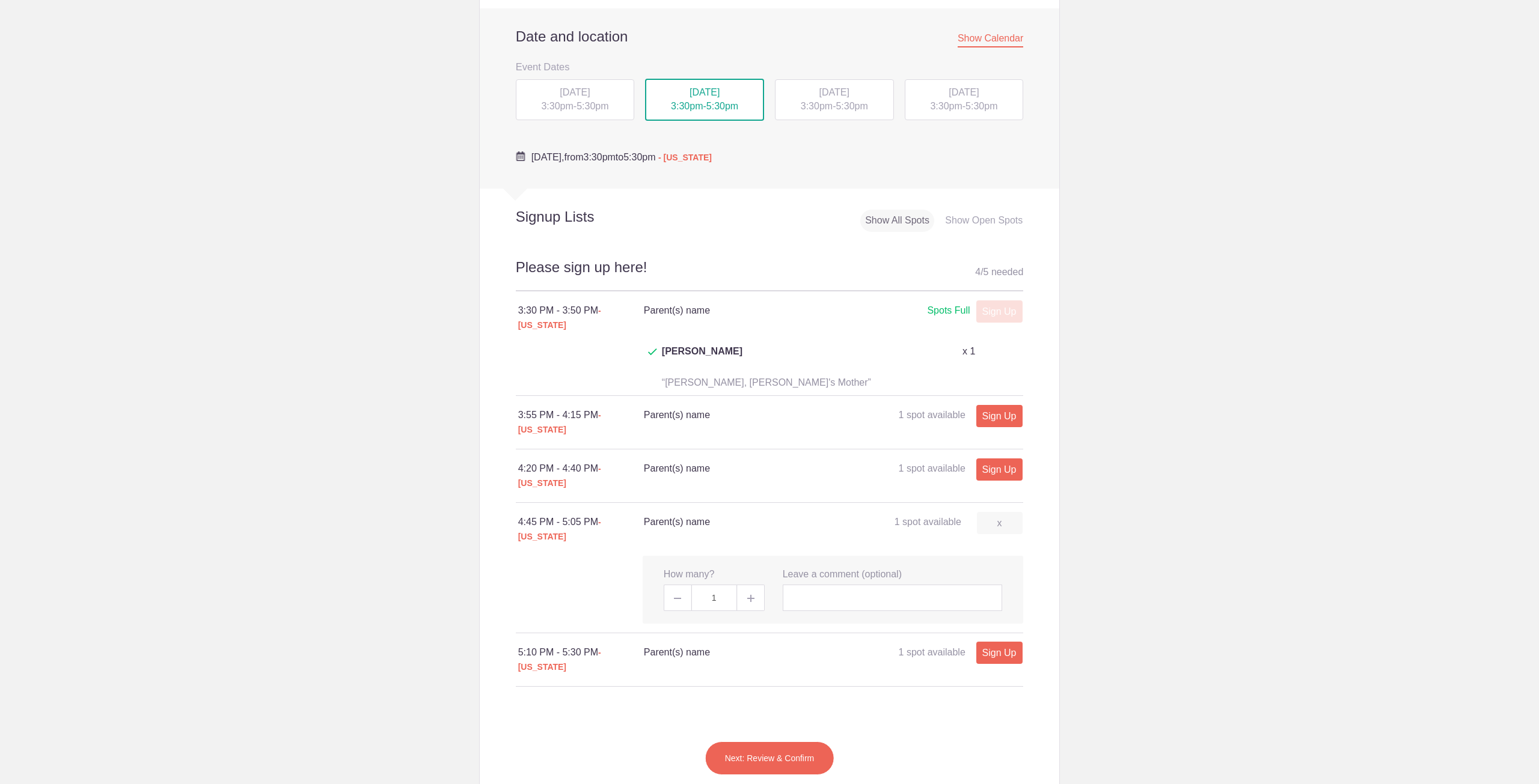
scroll to position [420, 0]
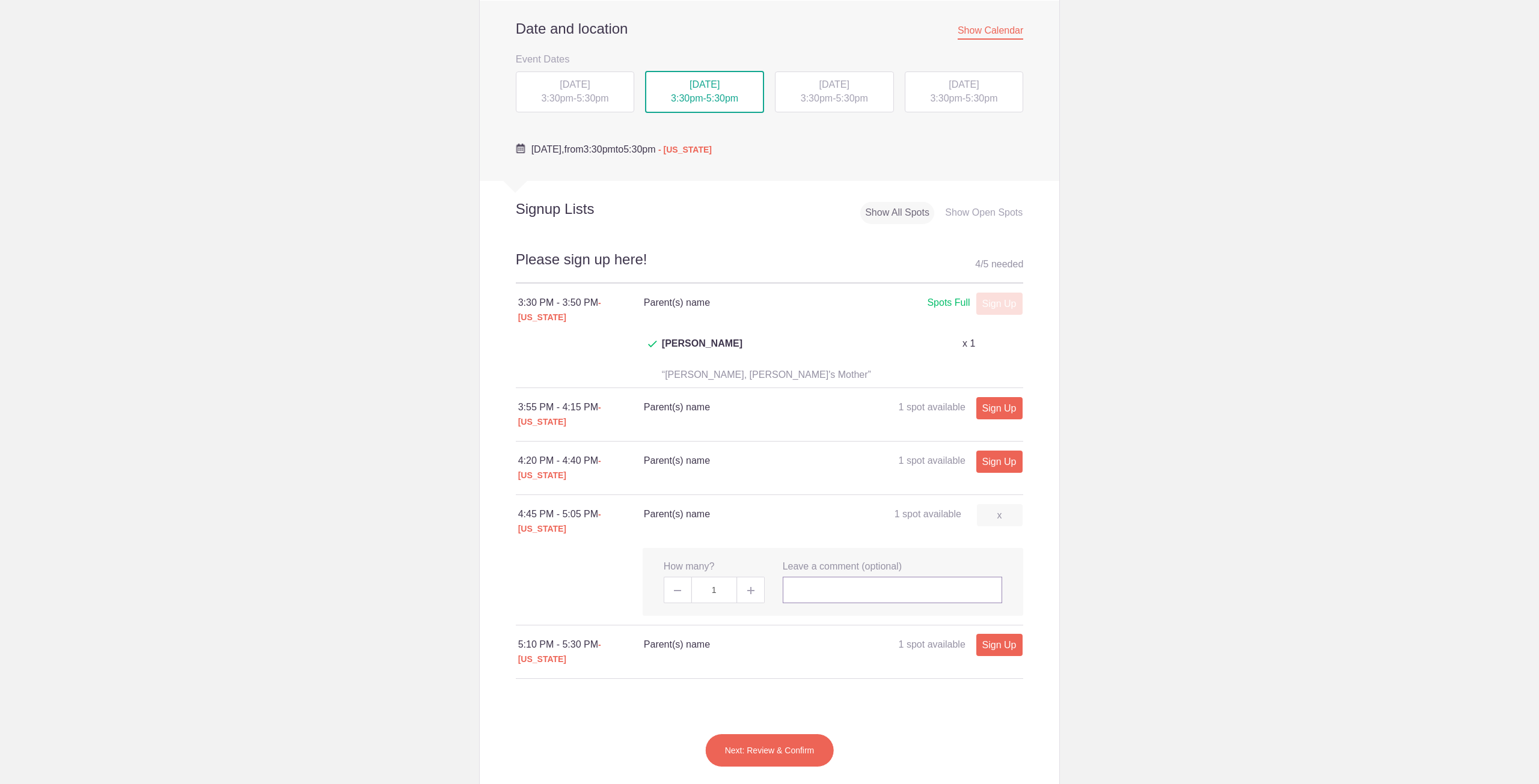
click at [848, 576] on input "text" at bounding box center [892, 589] width 220 height 26
type input "[PERSON_NAME] and [PERSON_NAME]"
click at [767, 734] on button "Next: Review & Confirm" at bounding box center [770, 750] width 129 height 34
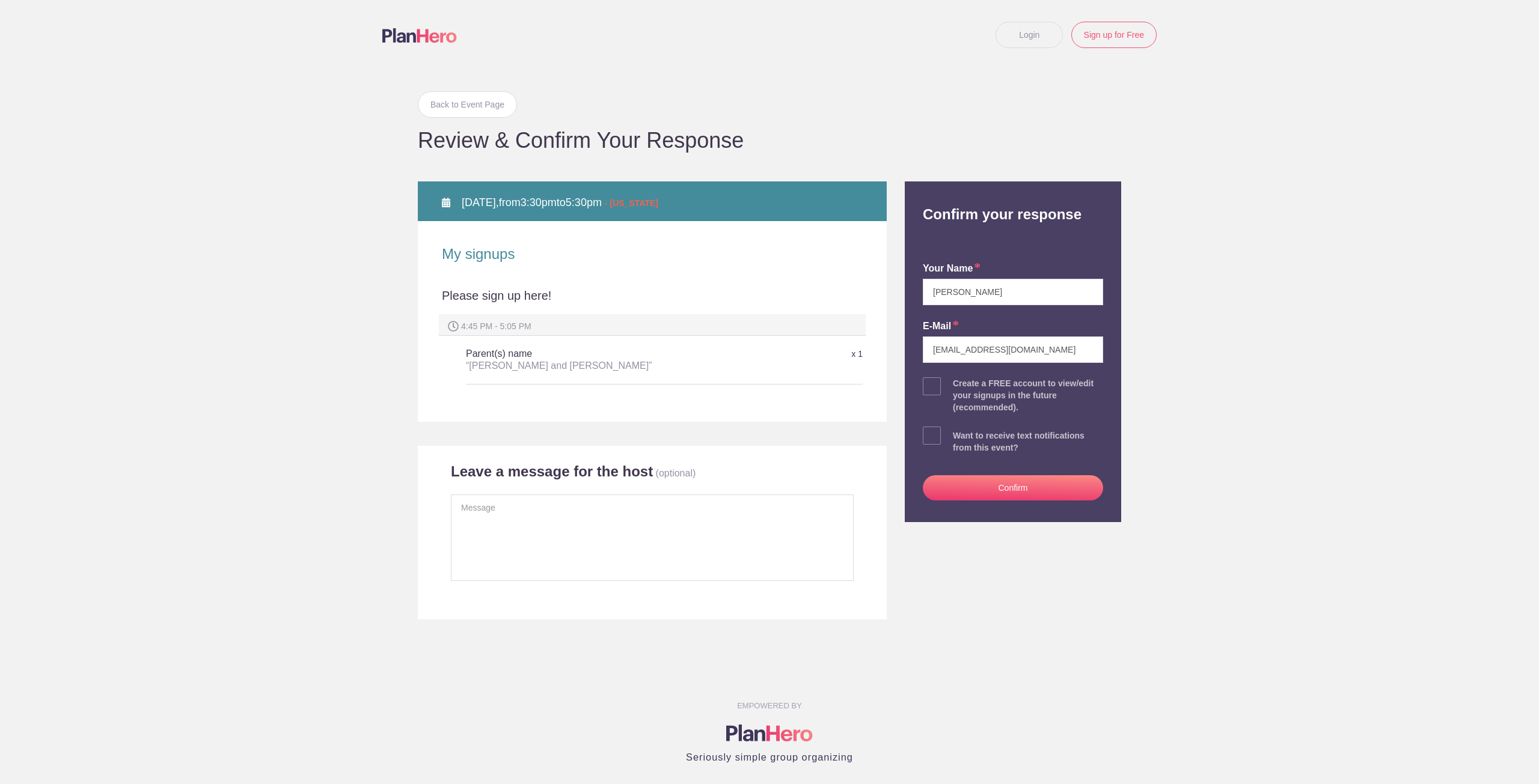
click at [1002, 489] on button "Confirm" at bounding box center [1012, 488] width 180 height 25
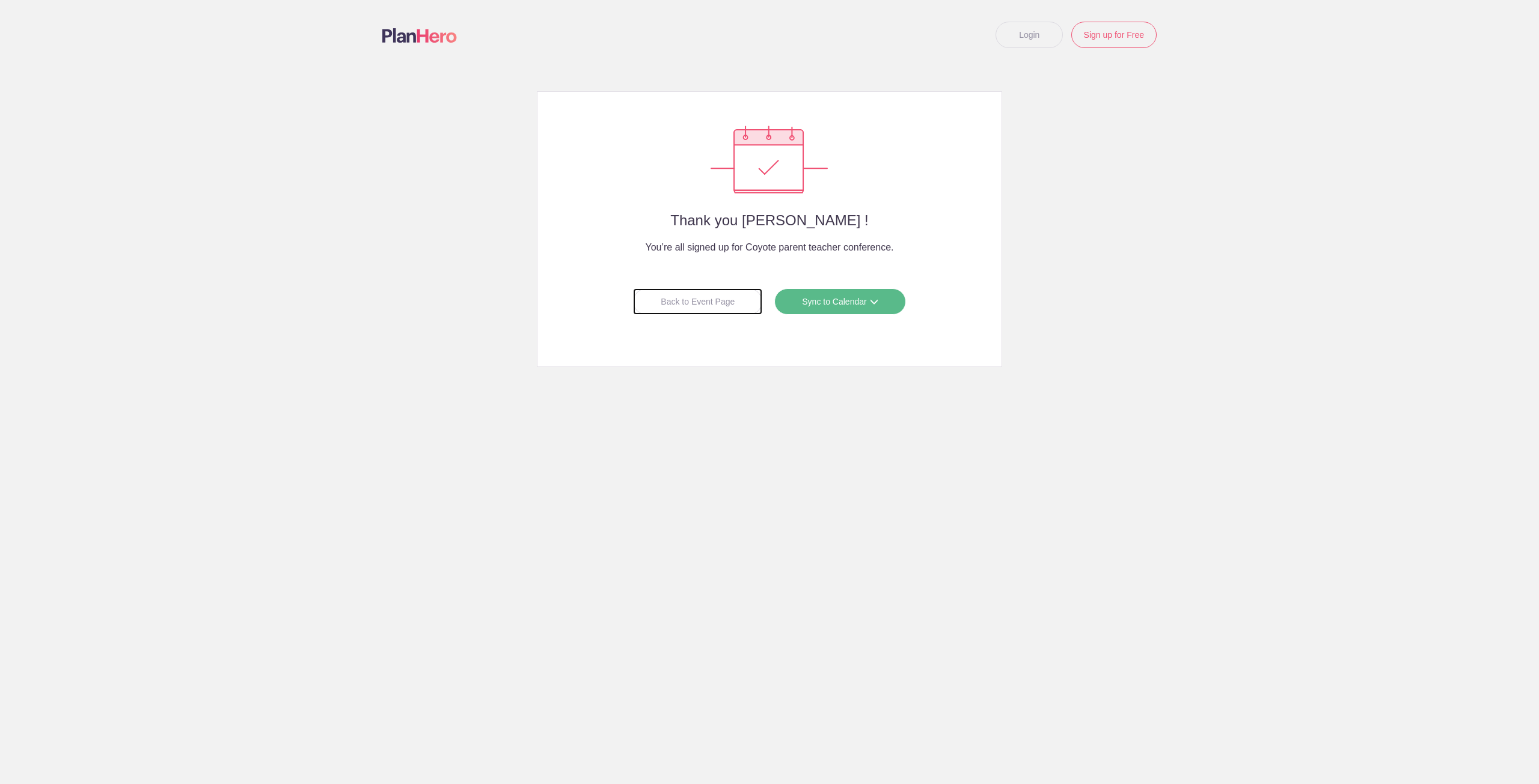
click at [674, 299] on div "Back to Event Page" at bounding box center [698, 301] width 129 height 26
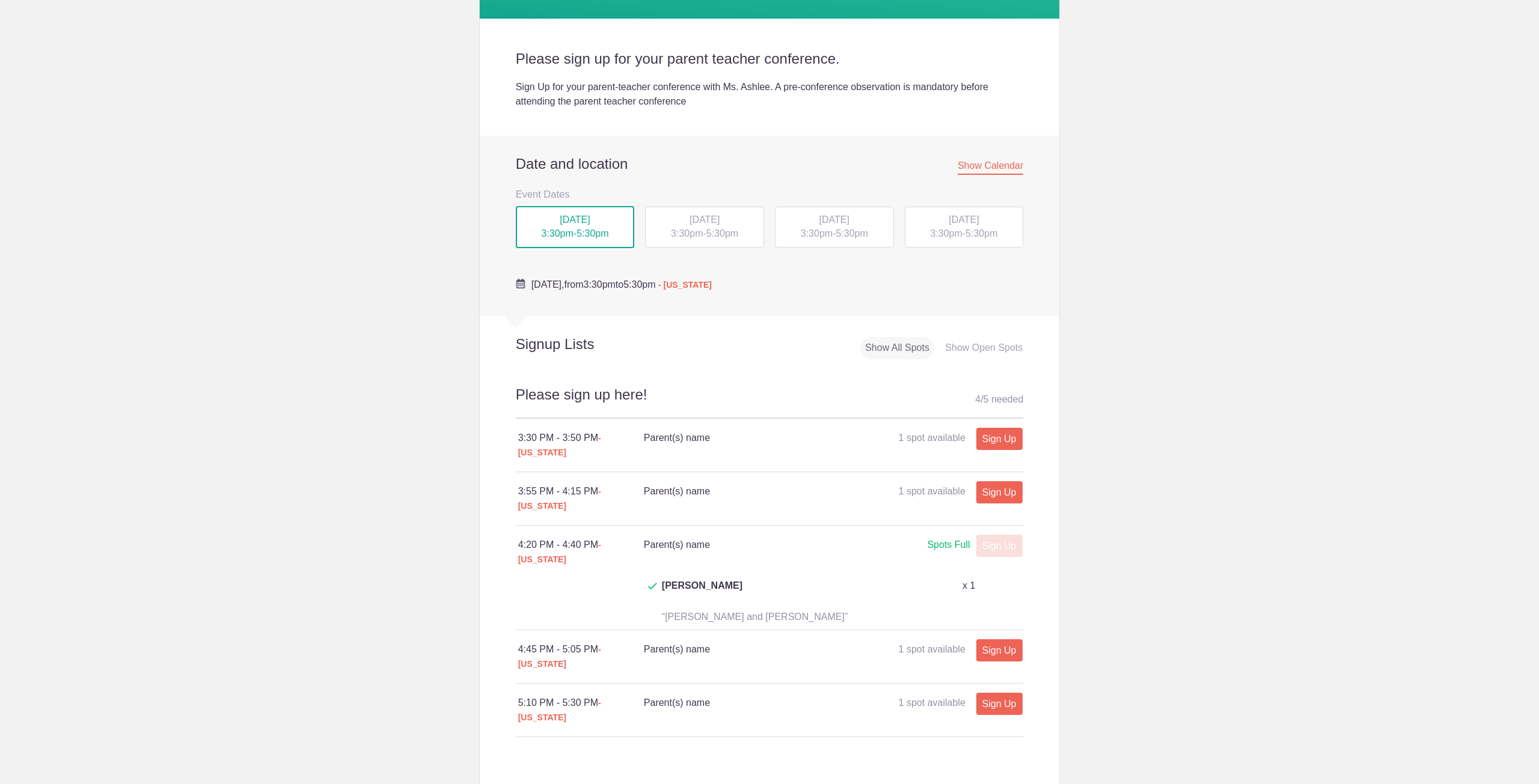
scroll to position [361, 0]
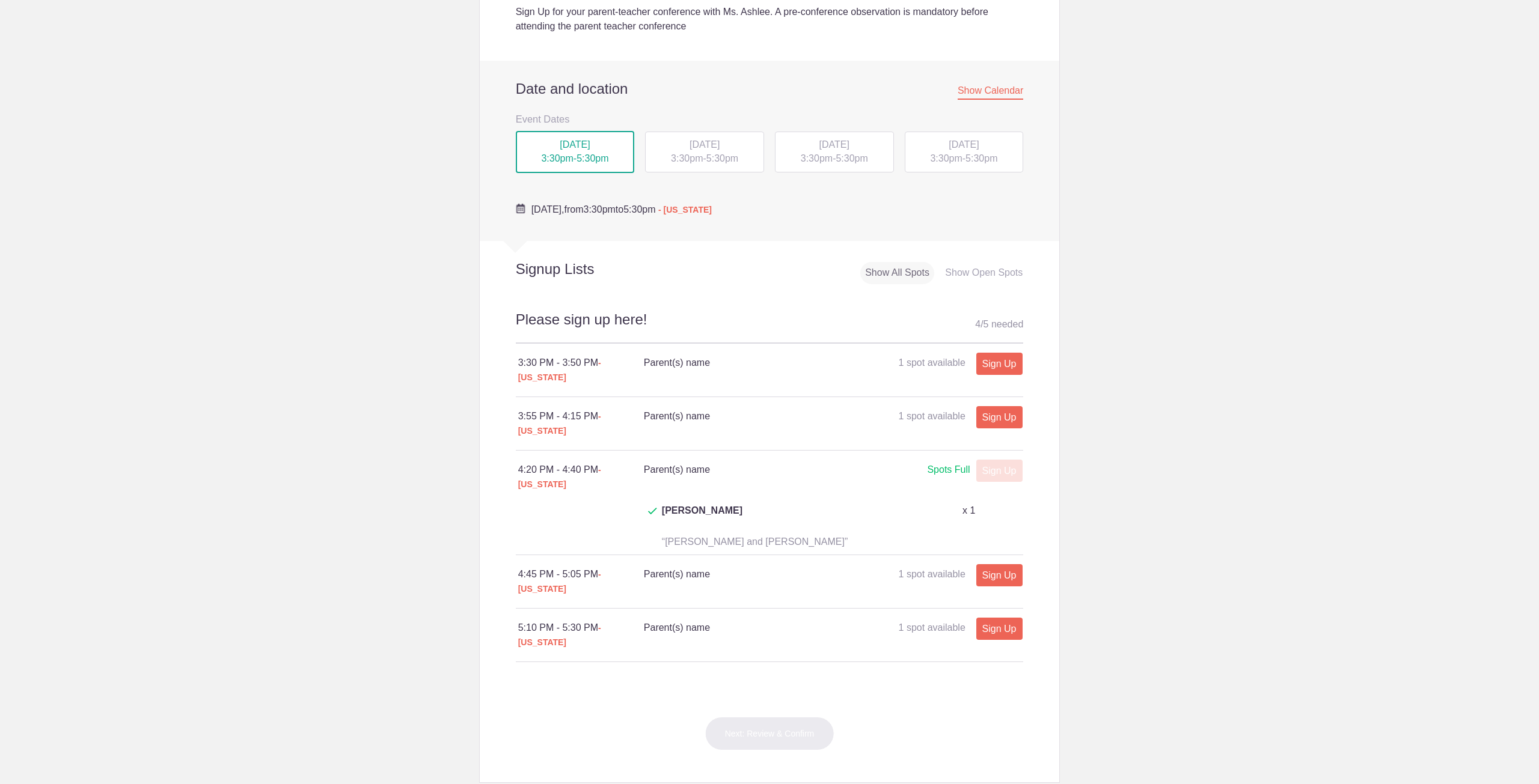
drag, startPoint x: 709, startPoint y: 136, endPoint x: 713, endPoint y: 142, distance: 7.2
click at [710, 136] on div "[DATE] 3:30pm - 5:30pm" at bounding box center [704, 152] width 119 height 40
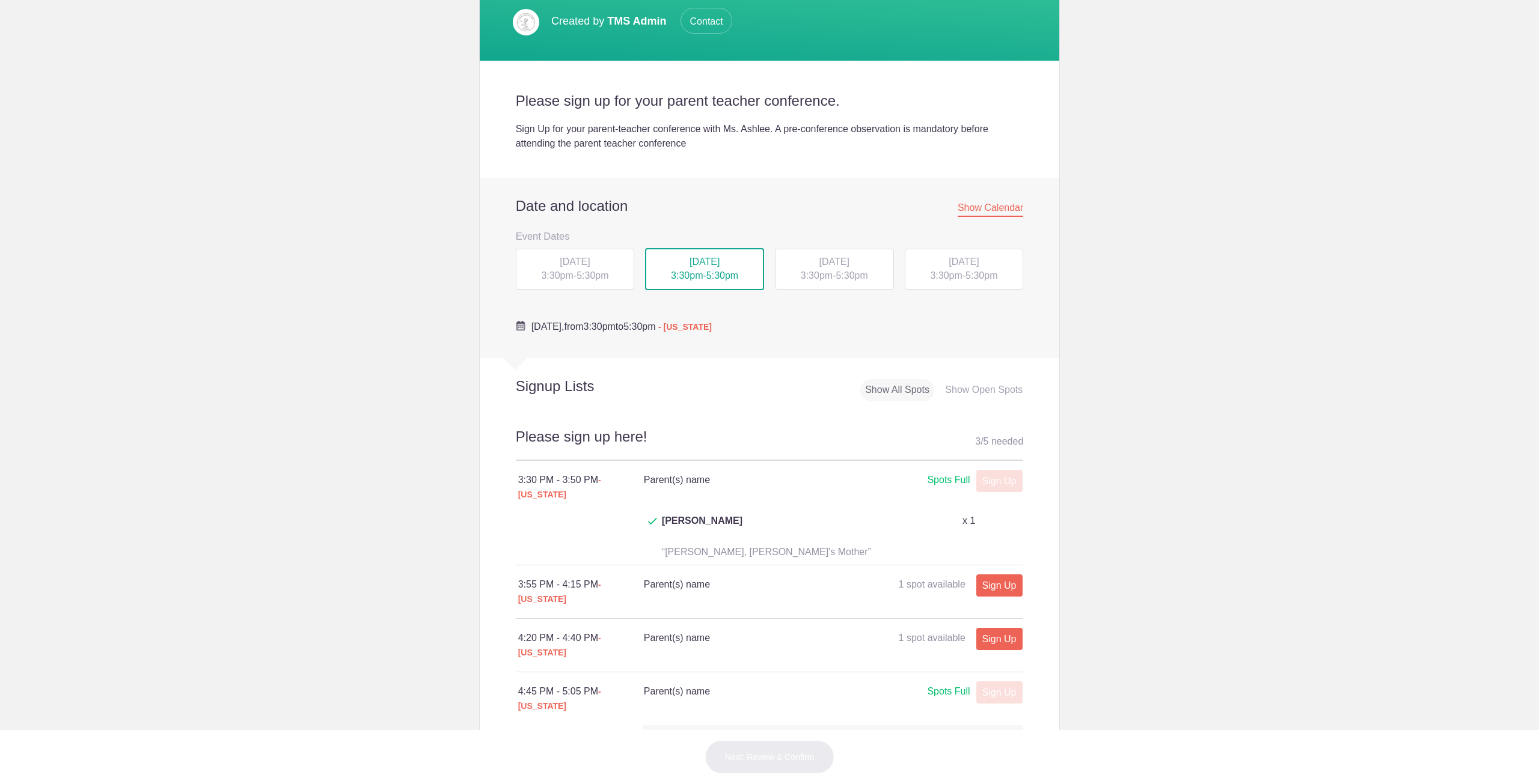
scroll to position [241, 0]
